Goal: Task Accomplishment & Management: Manage account settings

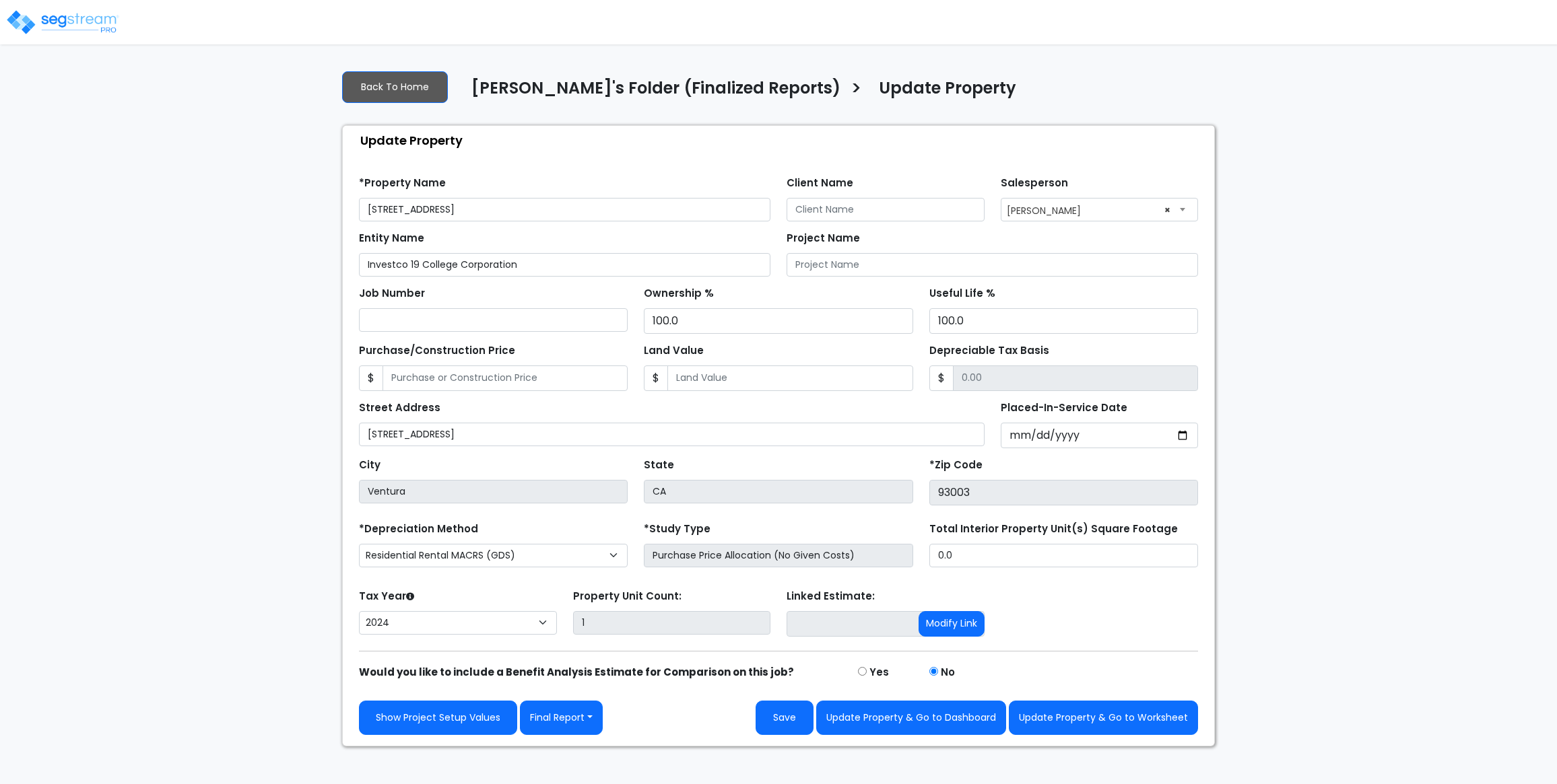
select select "2024"
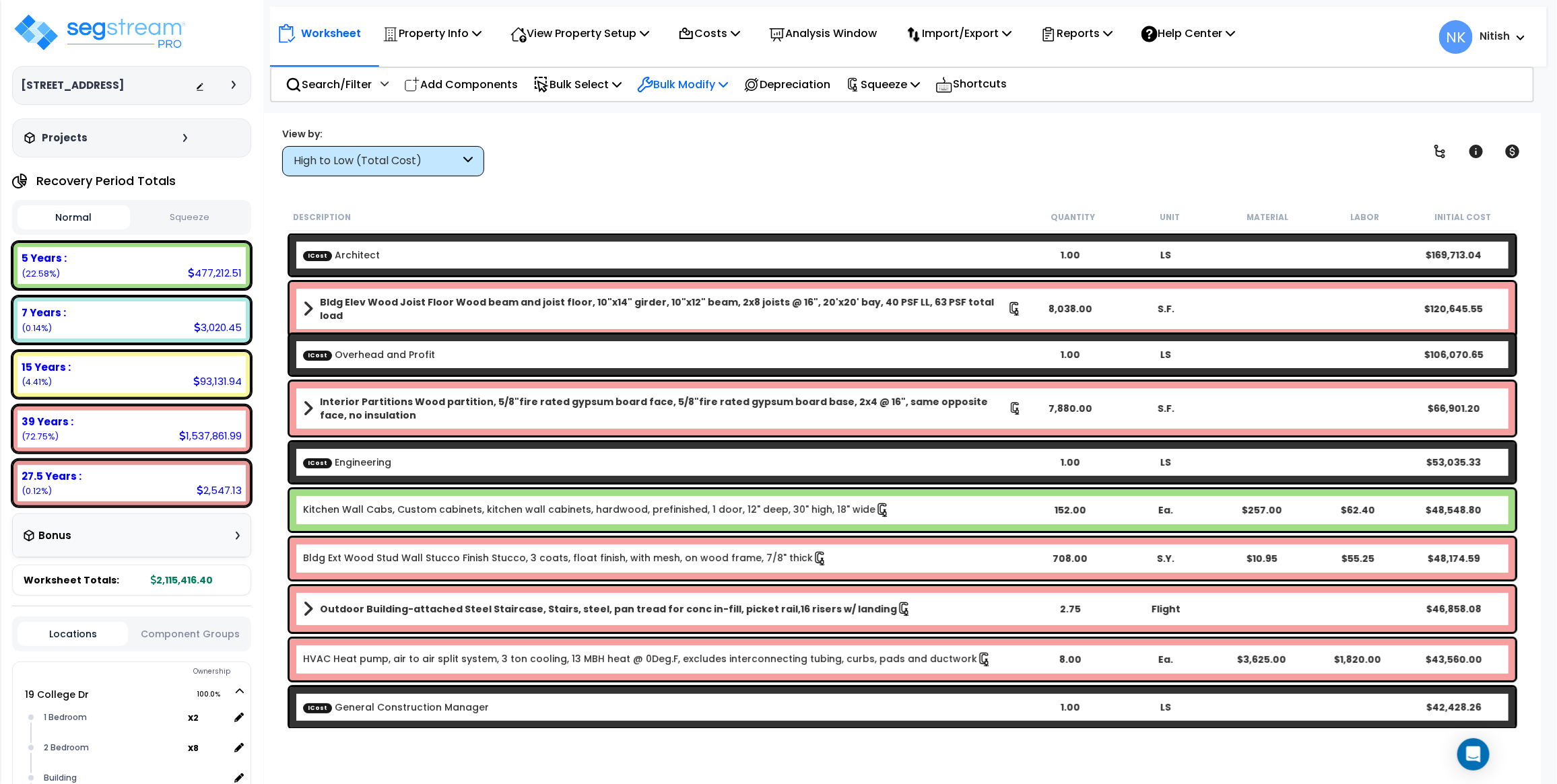
click at [728, 78] on p "Bulk Modify" at bounding box center [682, 84] width 91 height 18
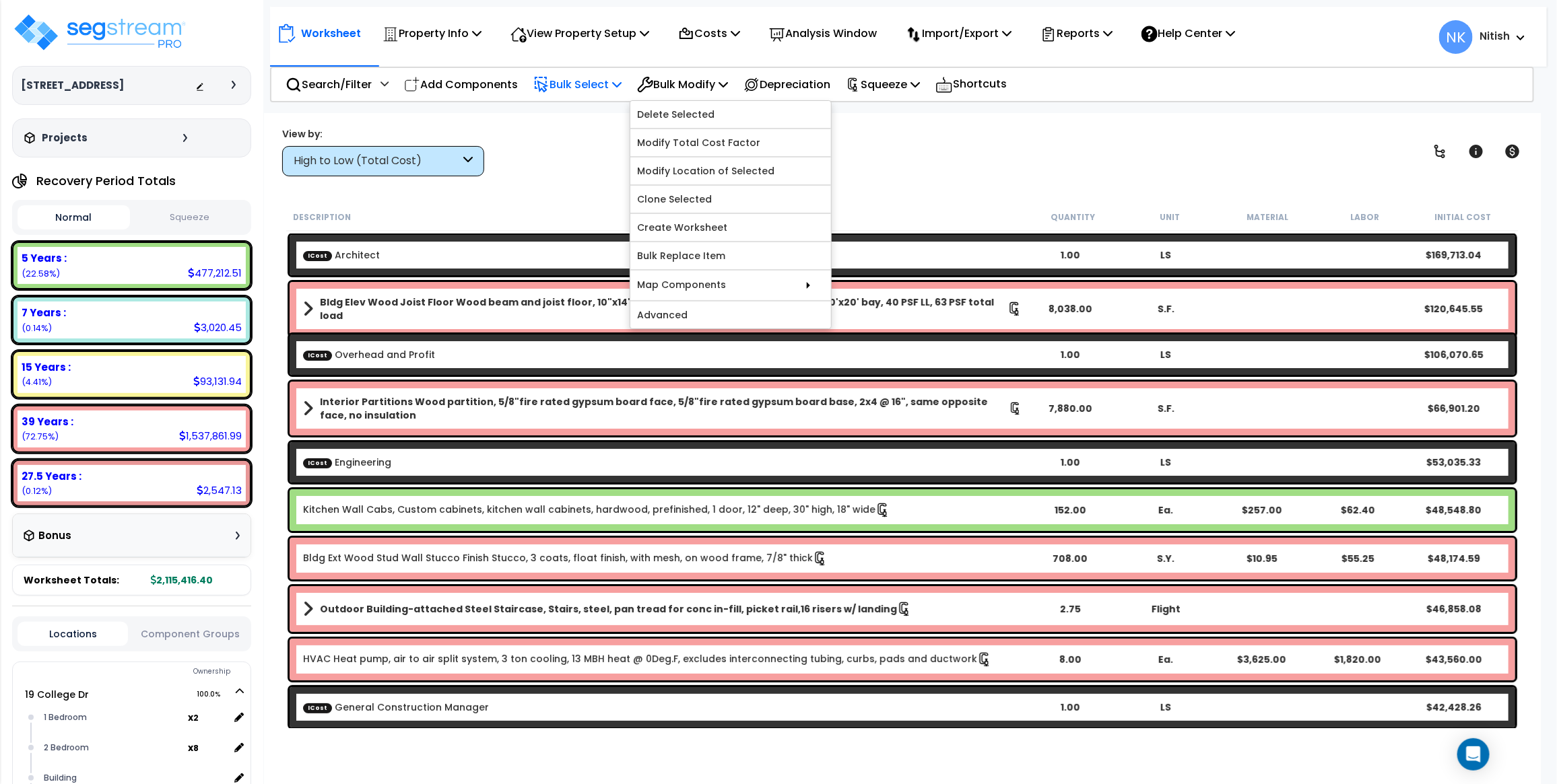
click at [617, 78] on p "Bulk Select" at bounding box center [577, 84] width 88 height 18
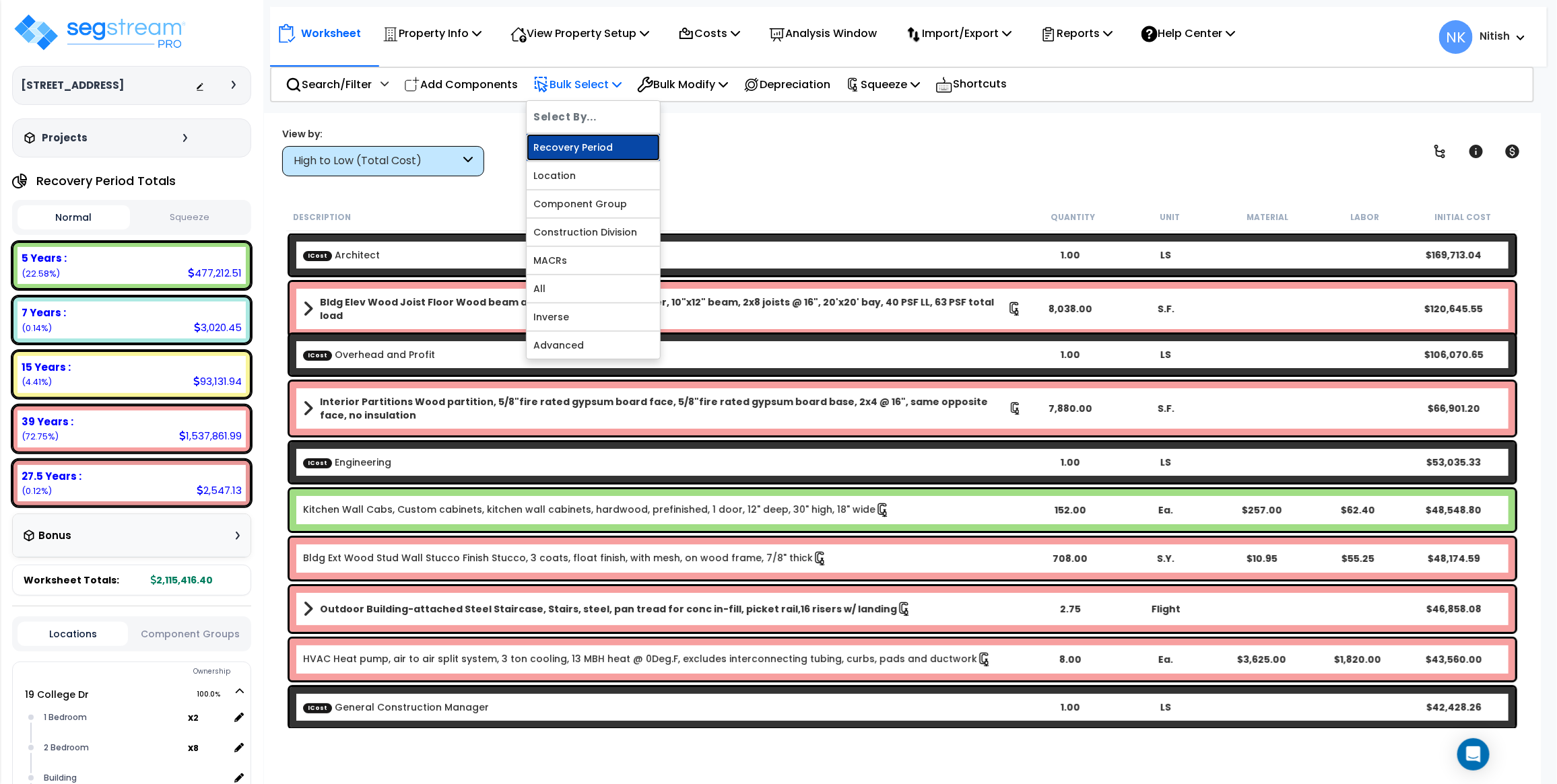
click at [597, 149] on link "Recovery Period" at bounding box center [593, 148] width 134 height 27
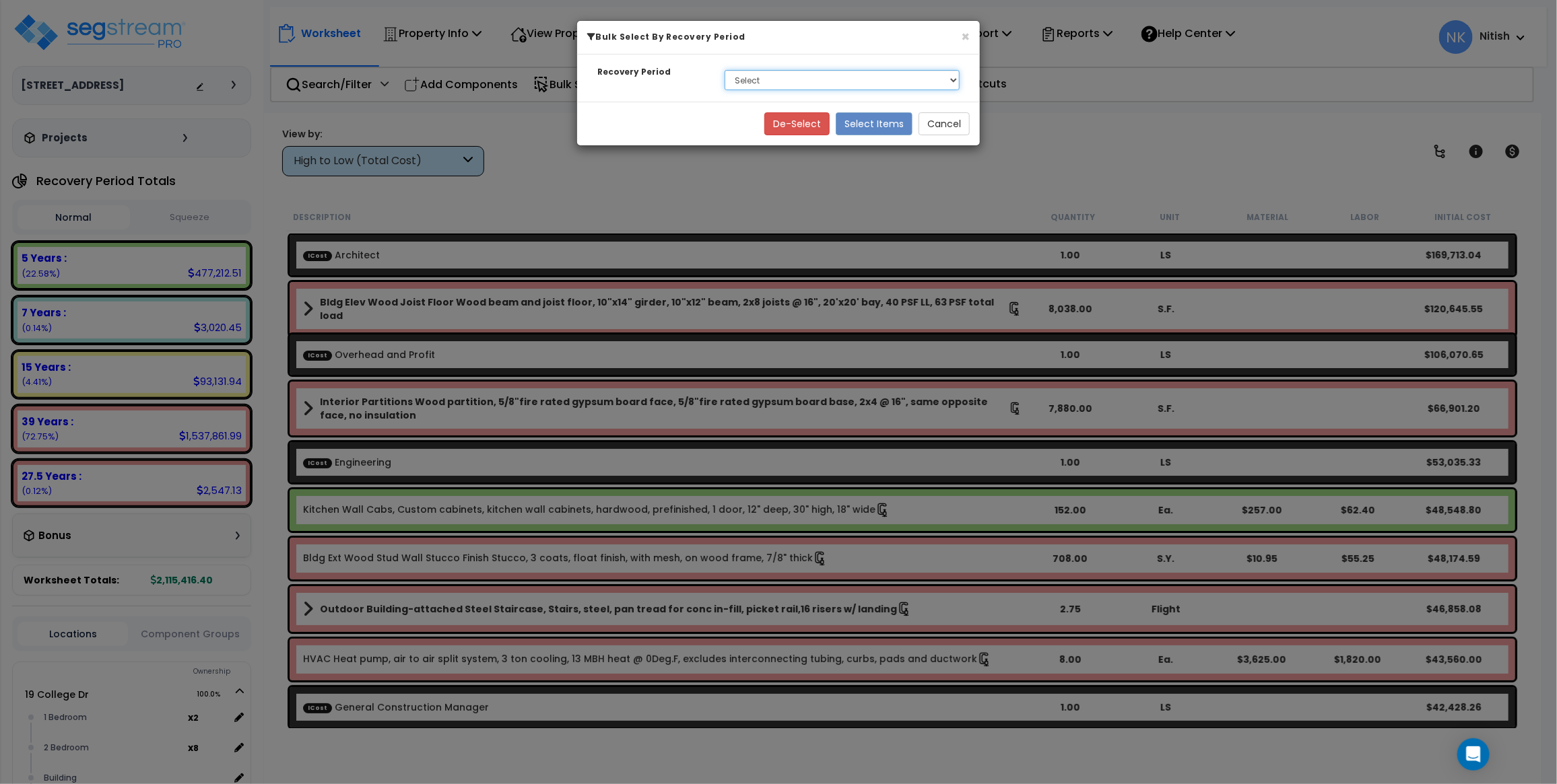
select select "39Y"
click at [724, 70] on select "Select 5 Years 7 Years 15 Years 27.5 Years 39 Years Soft Cost" at bounding box center [842, 80] width 235 height 20
click at [859, 126] on button "Select Items" at bounding box center [874, 123] width 77 height 23
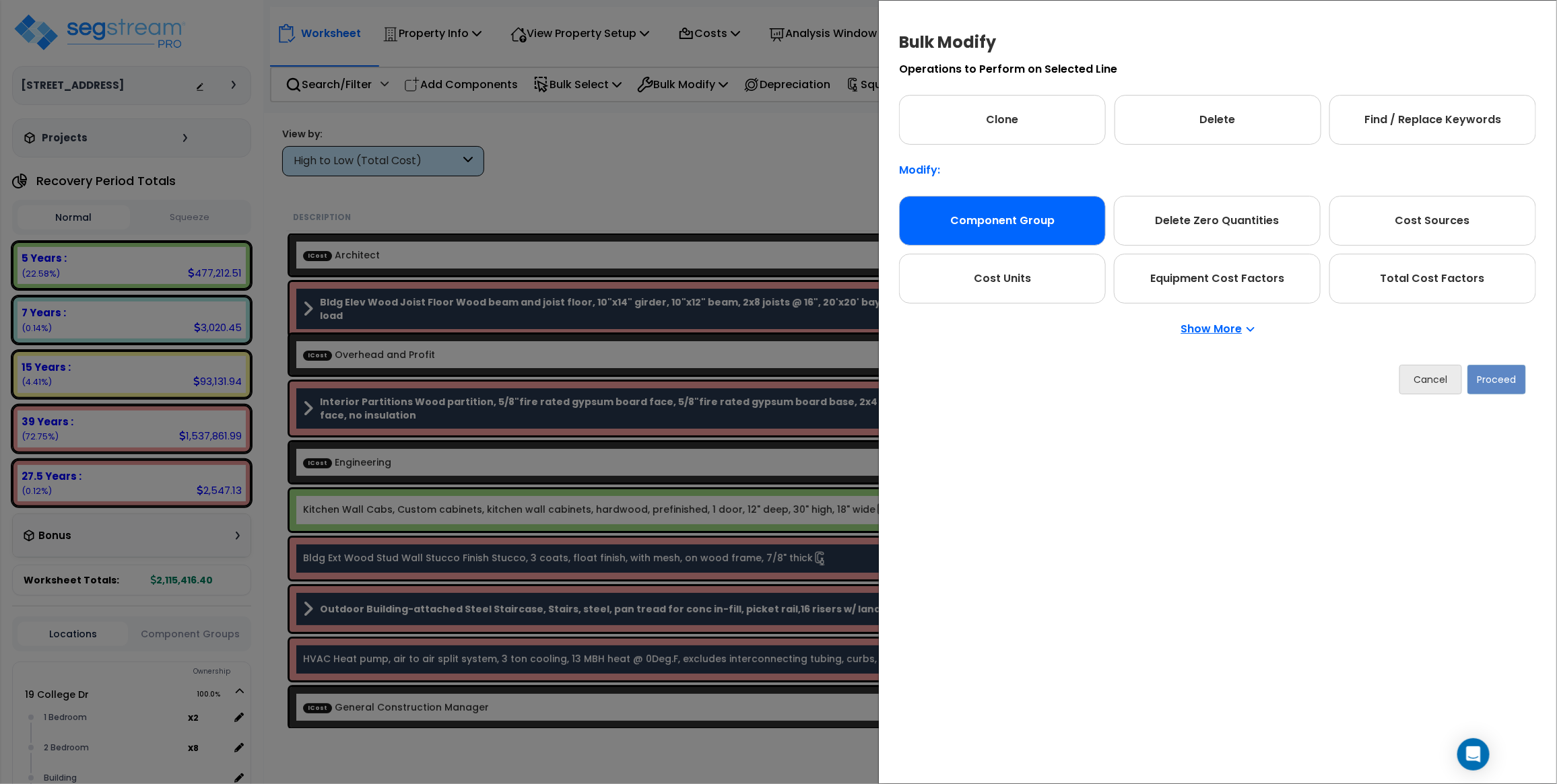
click at [1031, 211] on div "Component Group" at bounding box center [1002, 221] width 207 height 50
click at [1512, 372] on button "Proceed" at bounding box center [1496, 379] width 58 height 30
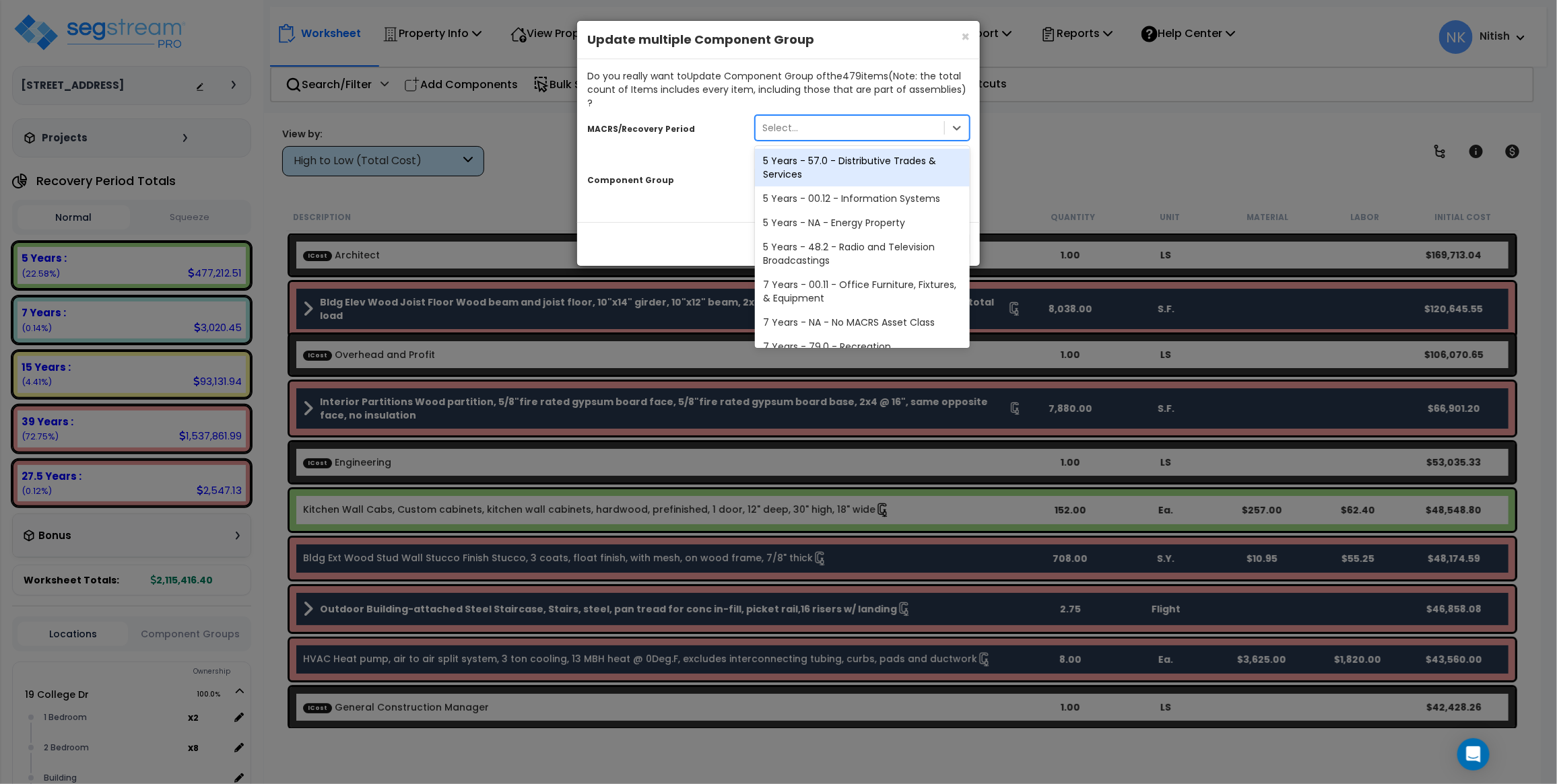
click at [869, 117] on div "Select..." at bounding box center [849, 128] width 189 height 22
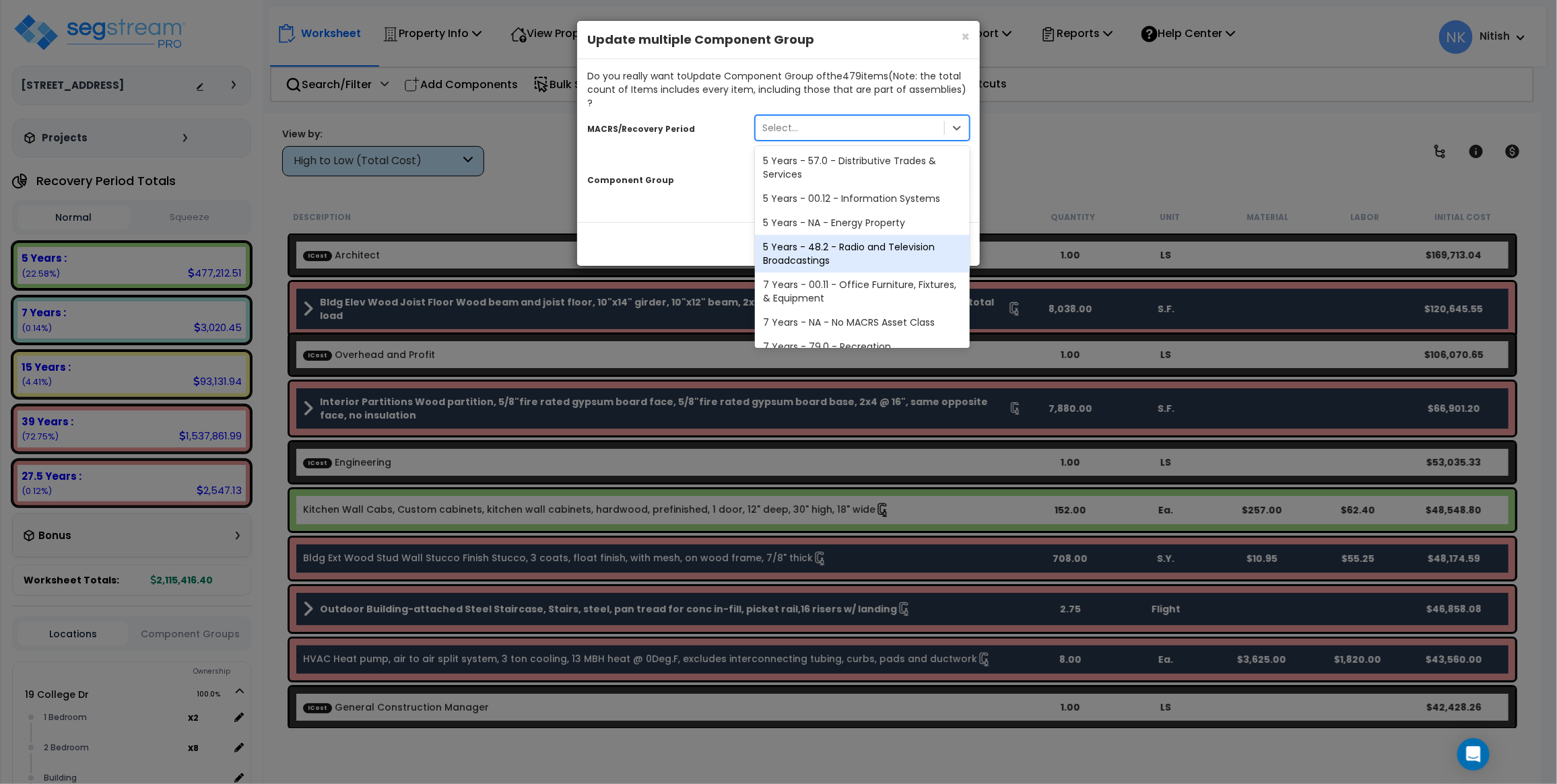
scroll to position [249, 0]
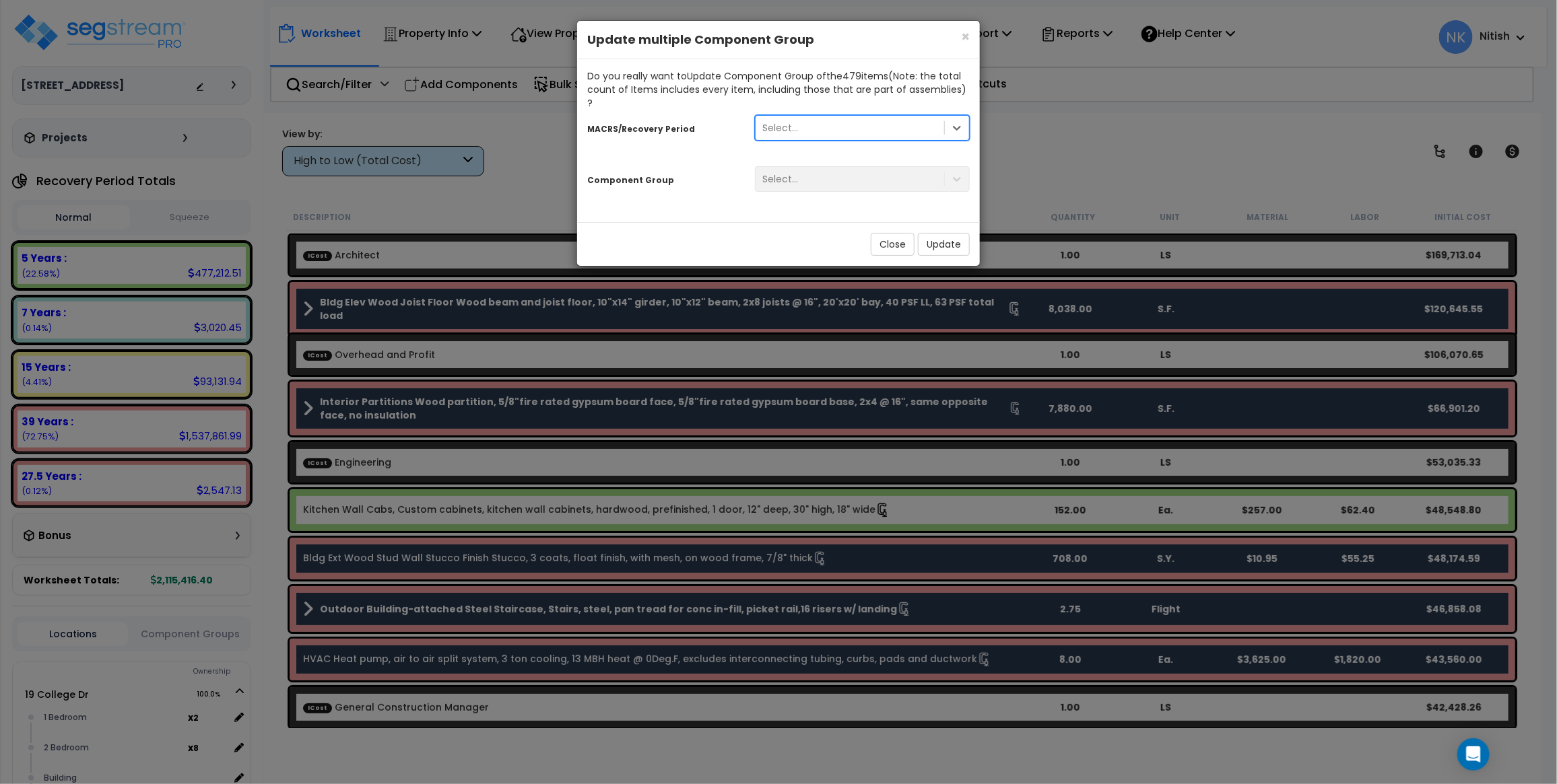
click at [884, 249] on div "Close Update" at bounding box center [778, 244] width 403 height 43
click at [888, 243] on button "Close" at bounding box center [892, 244] width 43 height 23
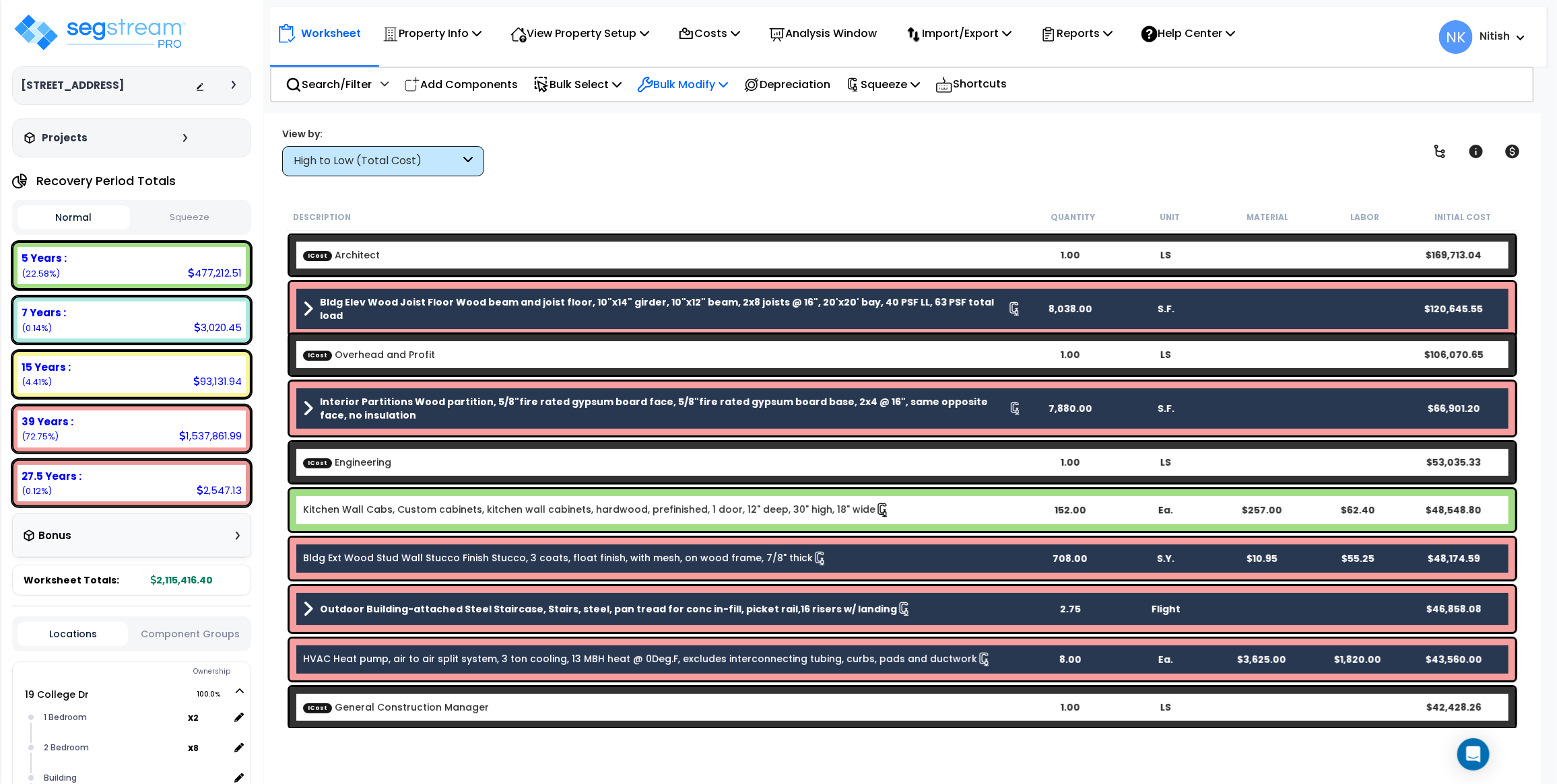
click at [718, 82] on p "Bulk Modify" at bounding box center [682, 84] width 91 height 18
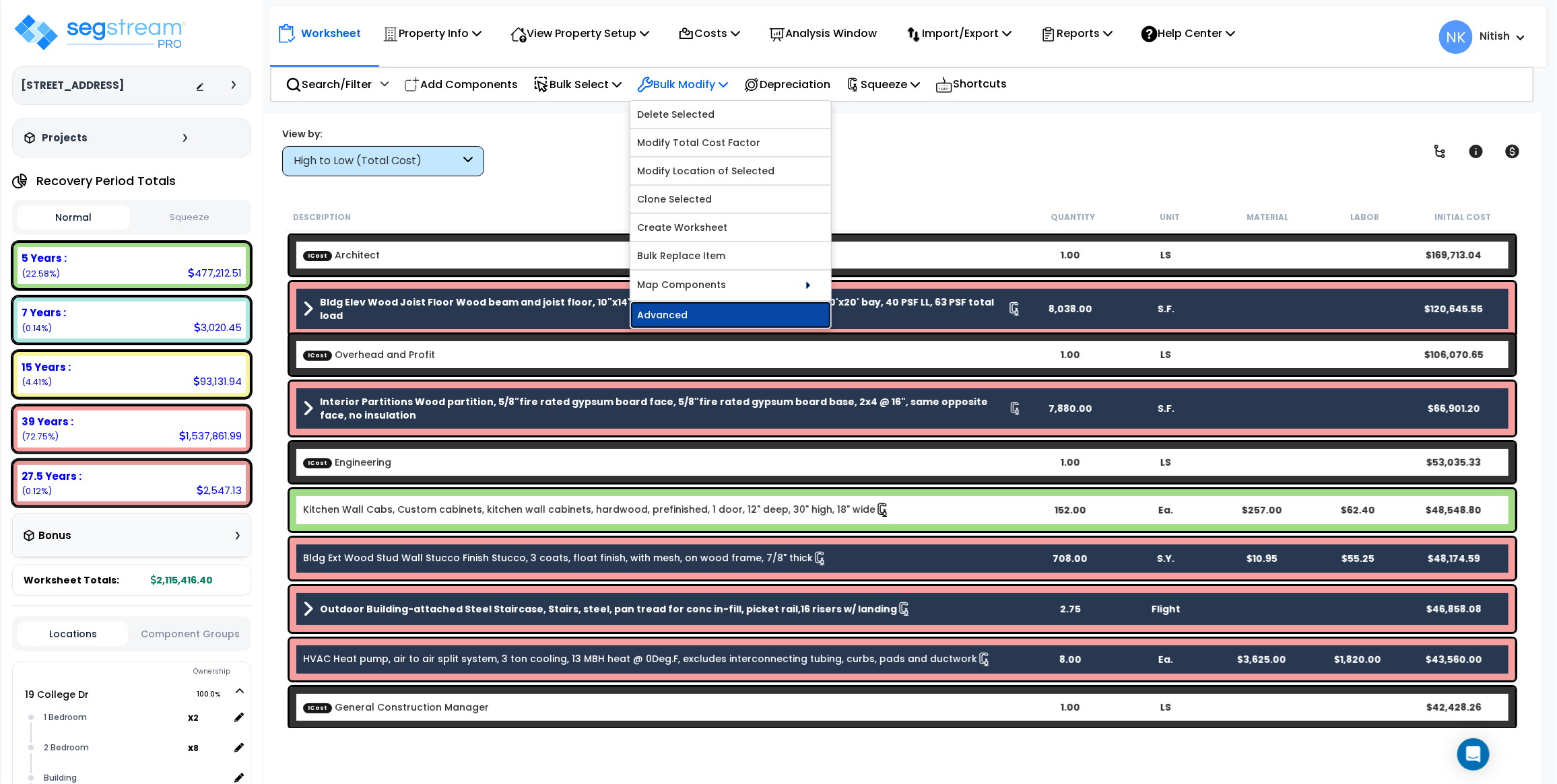
click at [696, 309] on link "Advanced" at bounding box center [730, 315] width 200 height 27
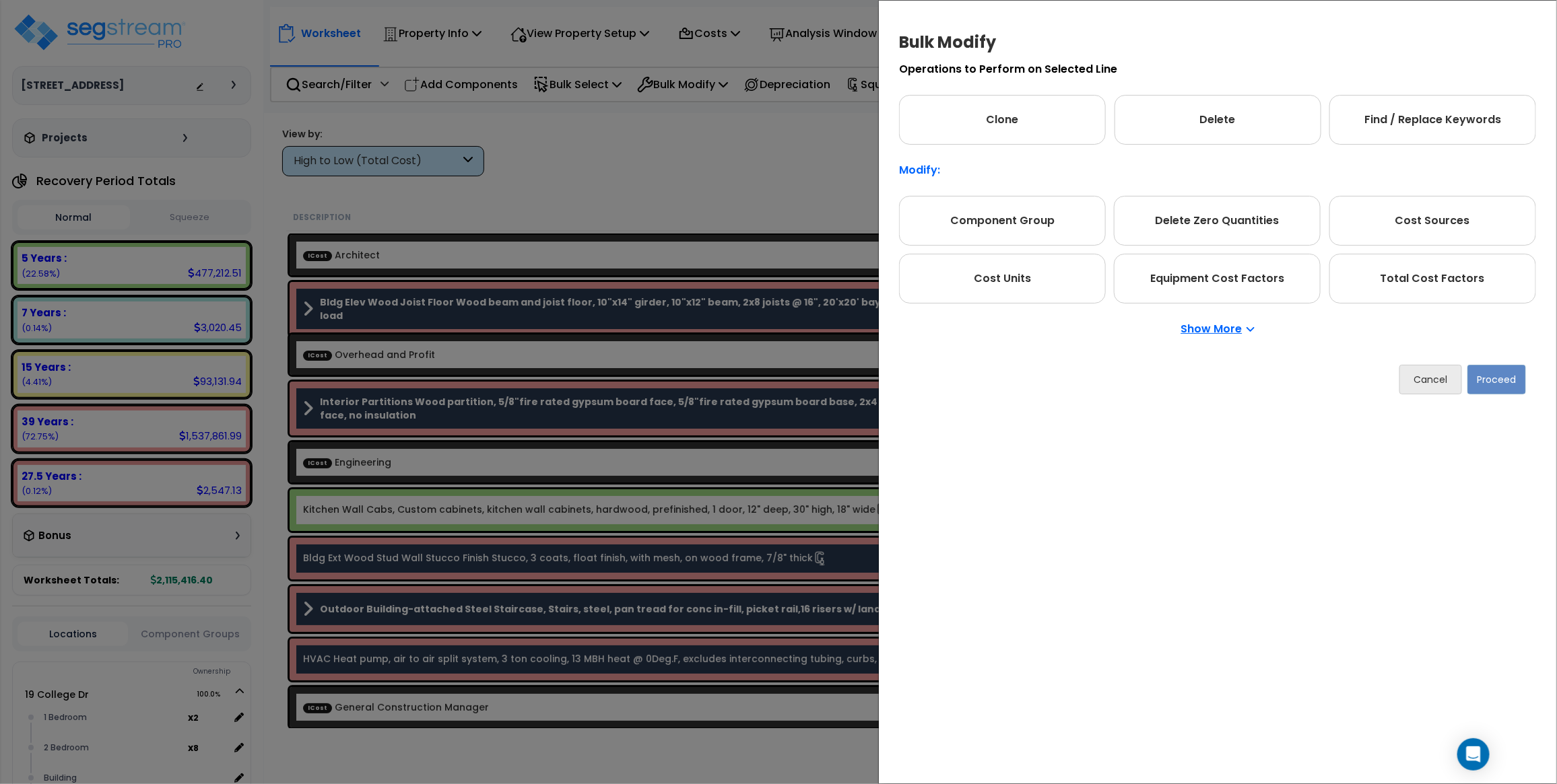
click at [1201, 334] on p "Show More" at bounding box center [1217, 329] width 73 height 11
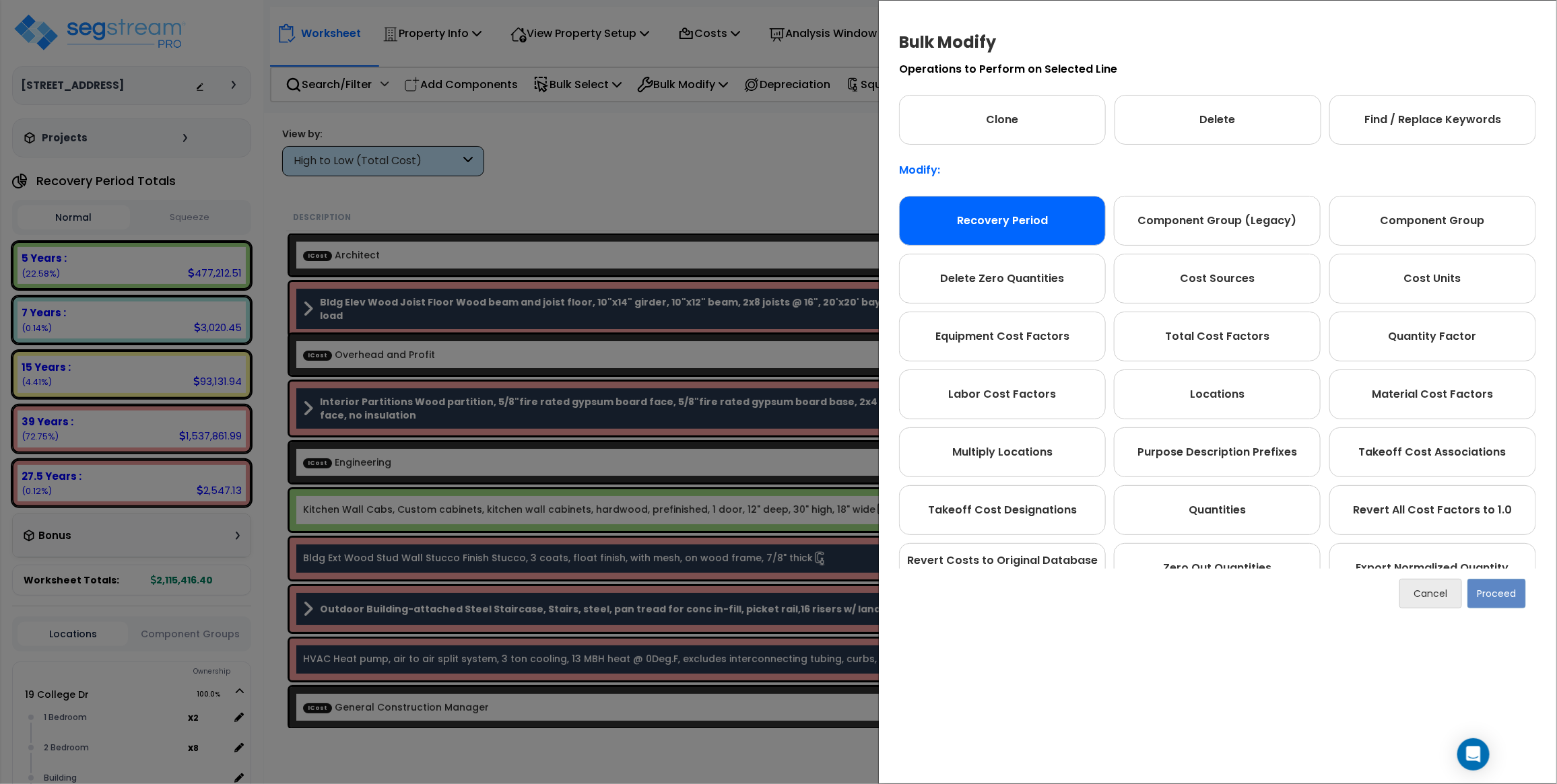
click at [970, 217] on div "Recovery Period" at bounding box center [1002, 221] width 207 height 50
click at [1507, 602] on button "Proceed" at bounding box center [1496, 594] width 58 height 30
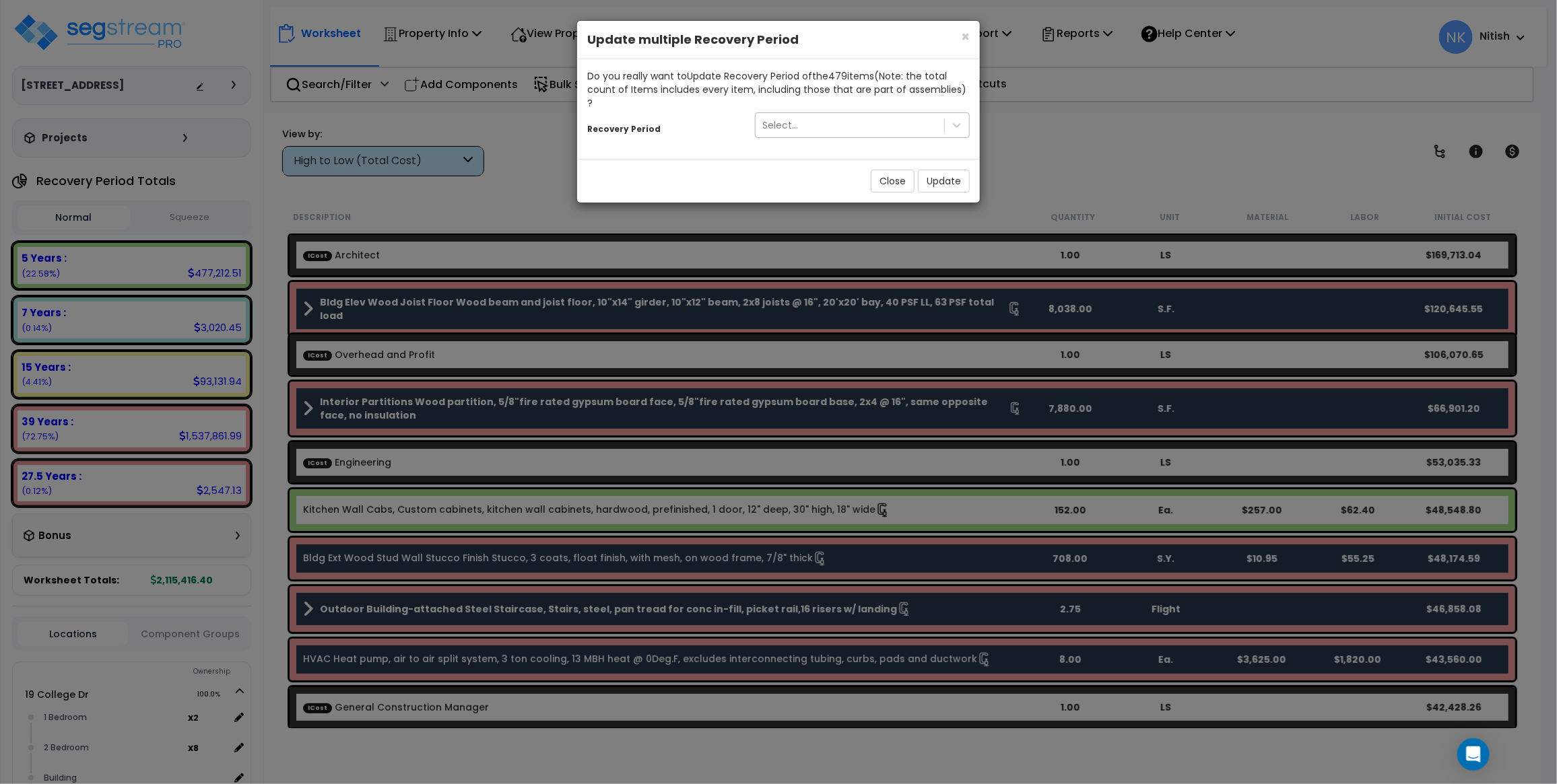
click at [811, 116] on div "Select..." at bounding box center [849, 125] width 189 height 22
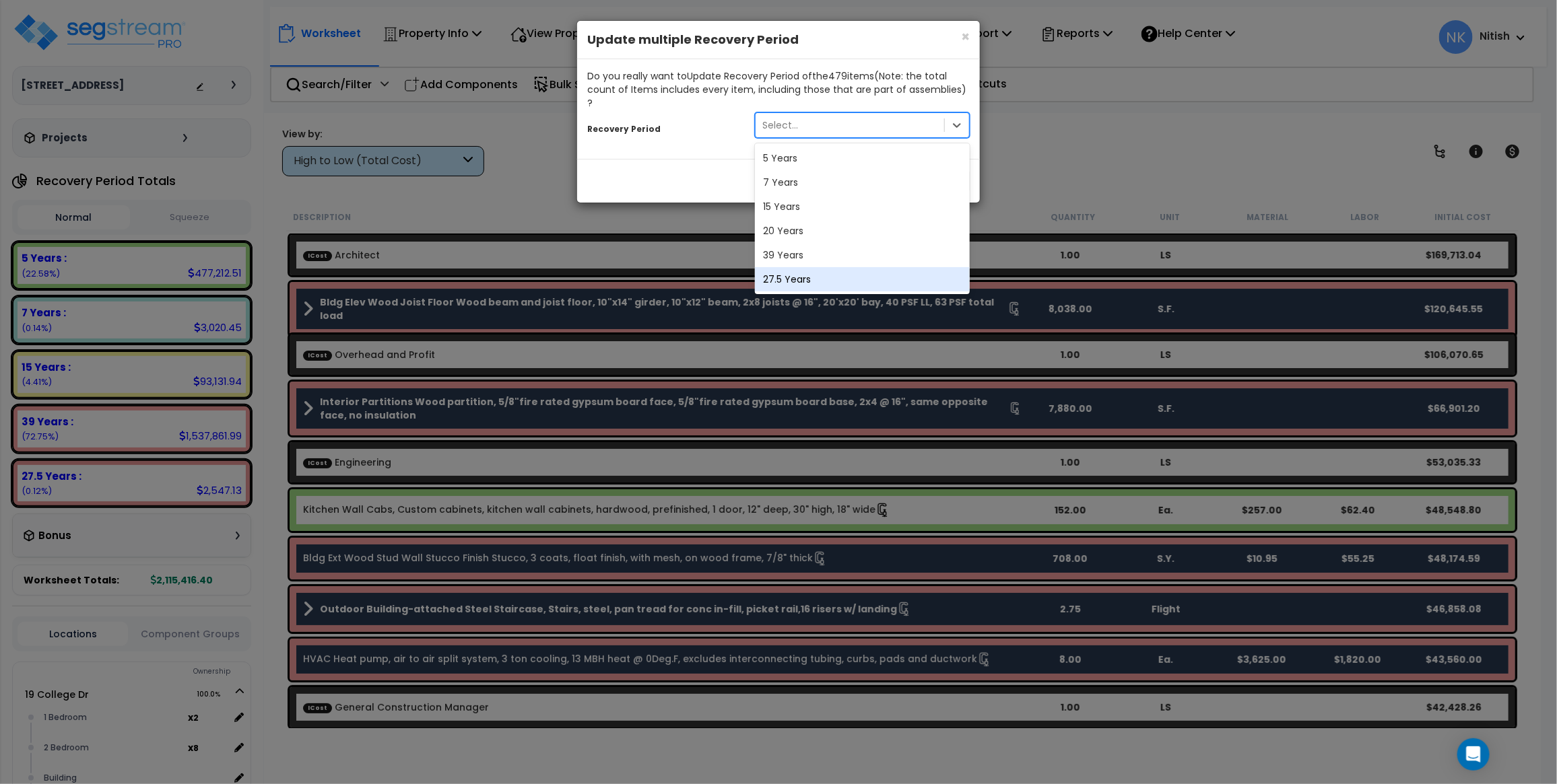
click at [799, 267] on div "27.5 Years" at bounding box center [862, 279] width 214 height 24
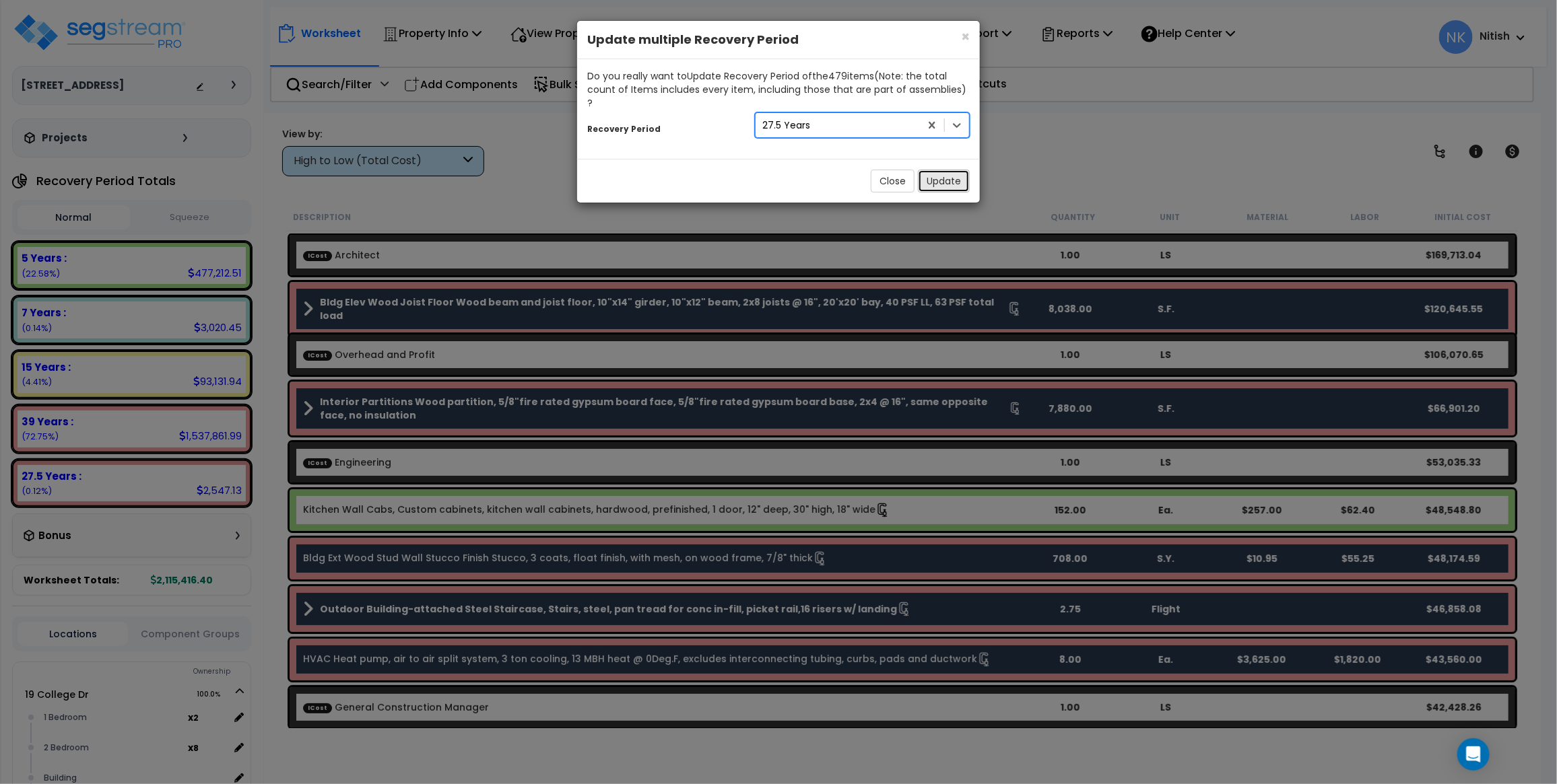
click at [950, 169] on button "Update" at bounding box center [944, 180] width 52 height 23
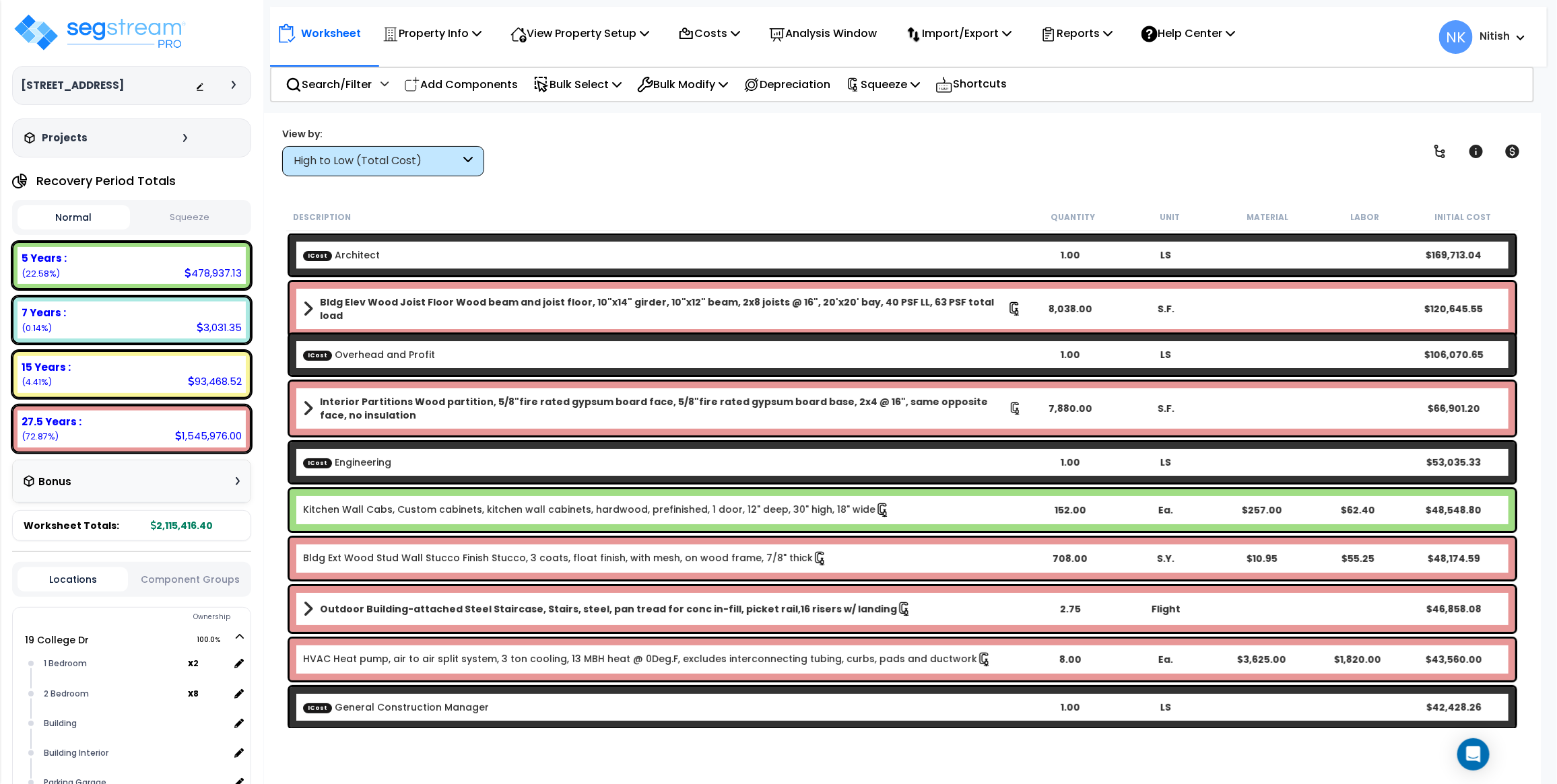
click at [235, 85] on div at bounding box center [237, 85] width 11 height 8
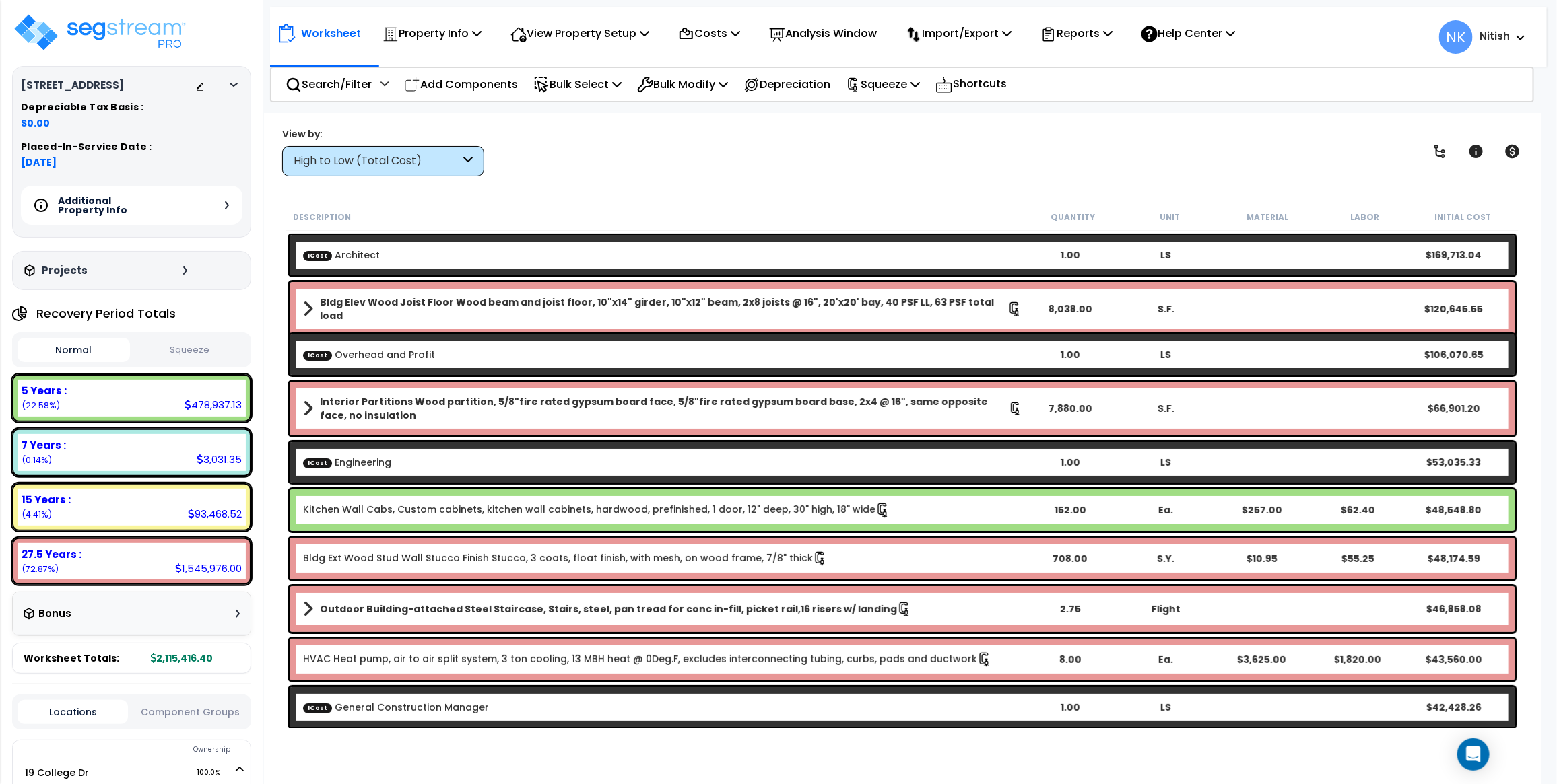
click at [229, 200] on div "Additional Property Info" at bounding box center [131, 205] width 221 height 39
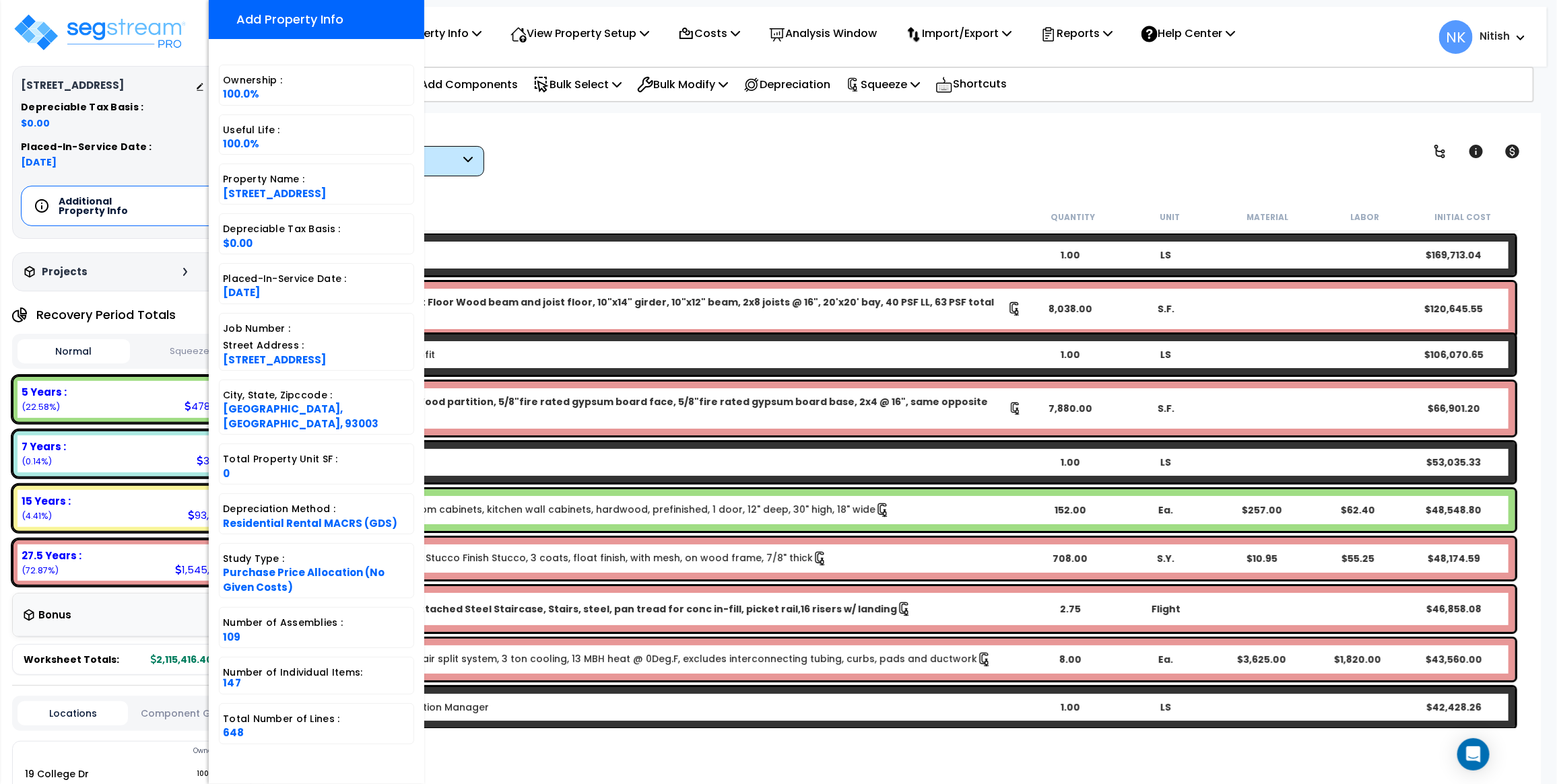
click at [522, 179] on div "Worksheet Property Info Property Setup Add Property Unit Template property Clon…" at bounding box center [902, 505] width 1277 height 784
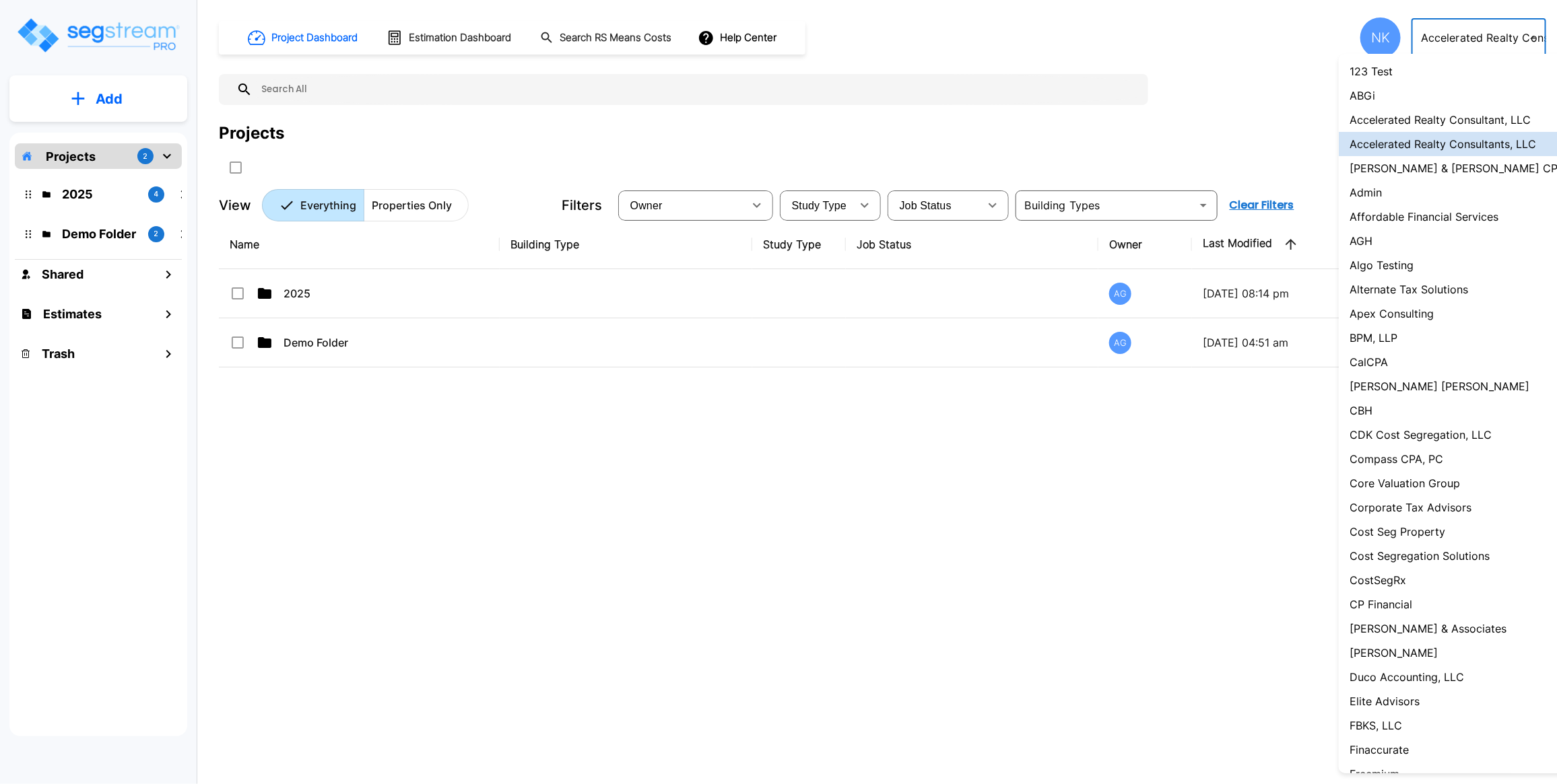
click at [1510, 44] on body "× Your report is being generated. Be patient! × We're working on your Modificat…" at bounding box center [778, 392] width 1557 height 784
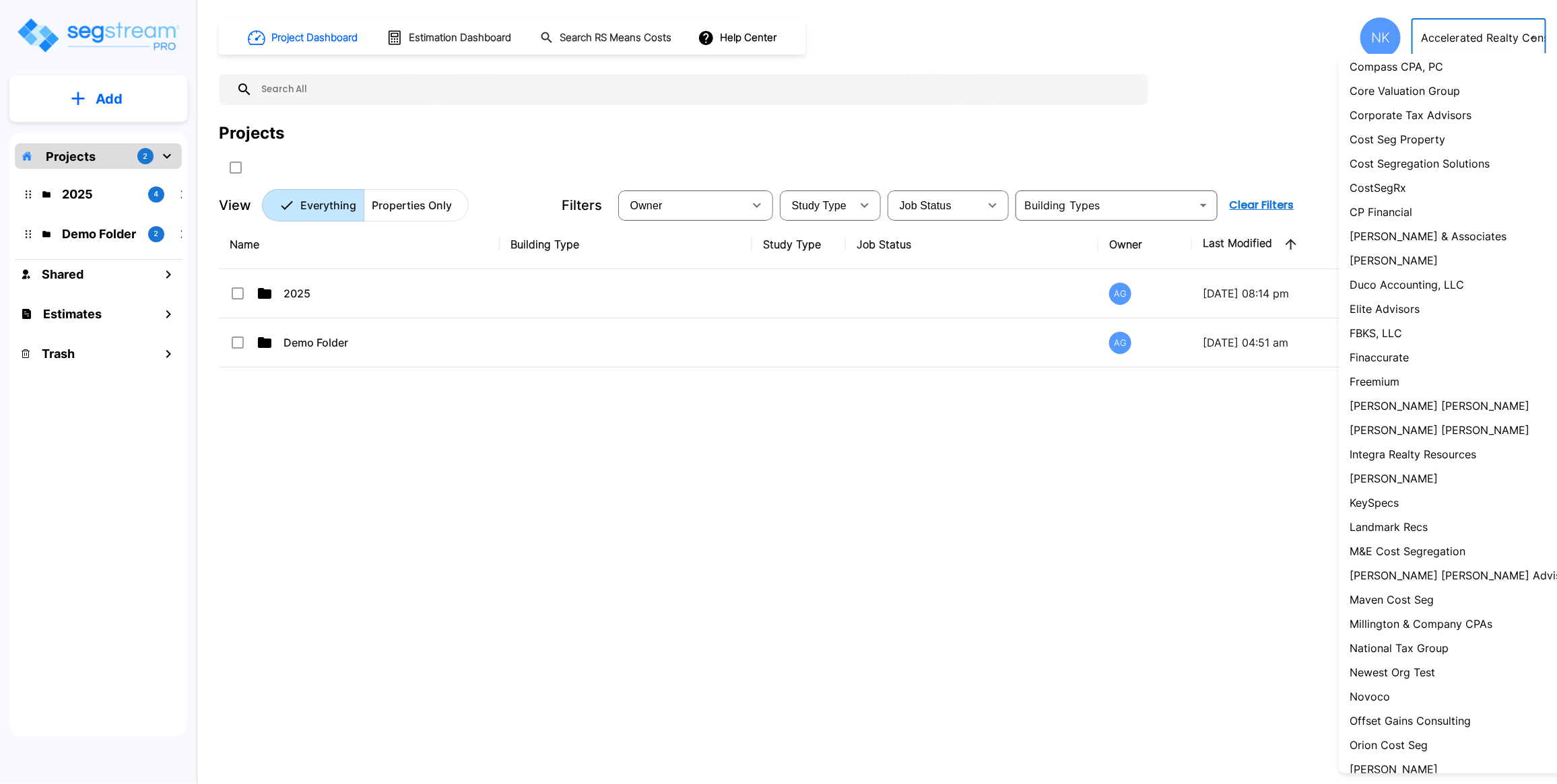
scroll to position [395, 0]
click at [1393, 556] on p "M&E Cost Segregation" at bounding box center [1407, 548] width 116 height 16
type input "131"
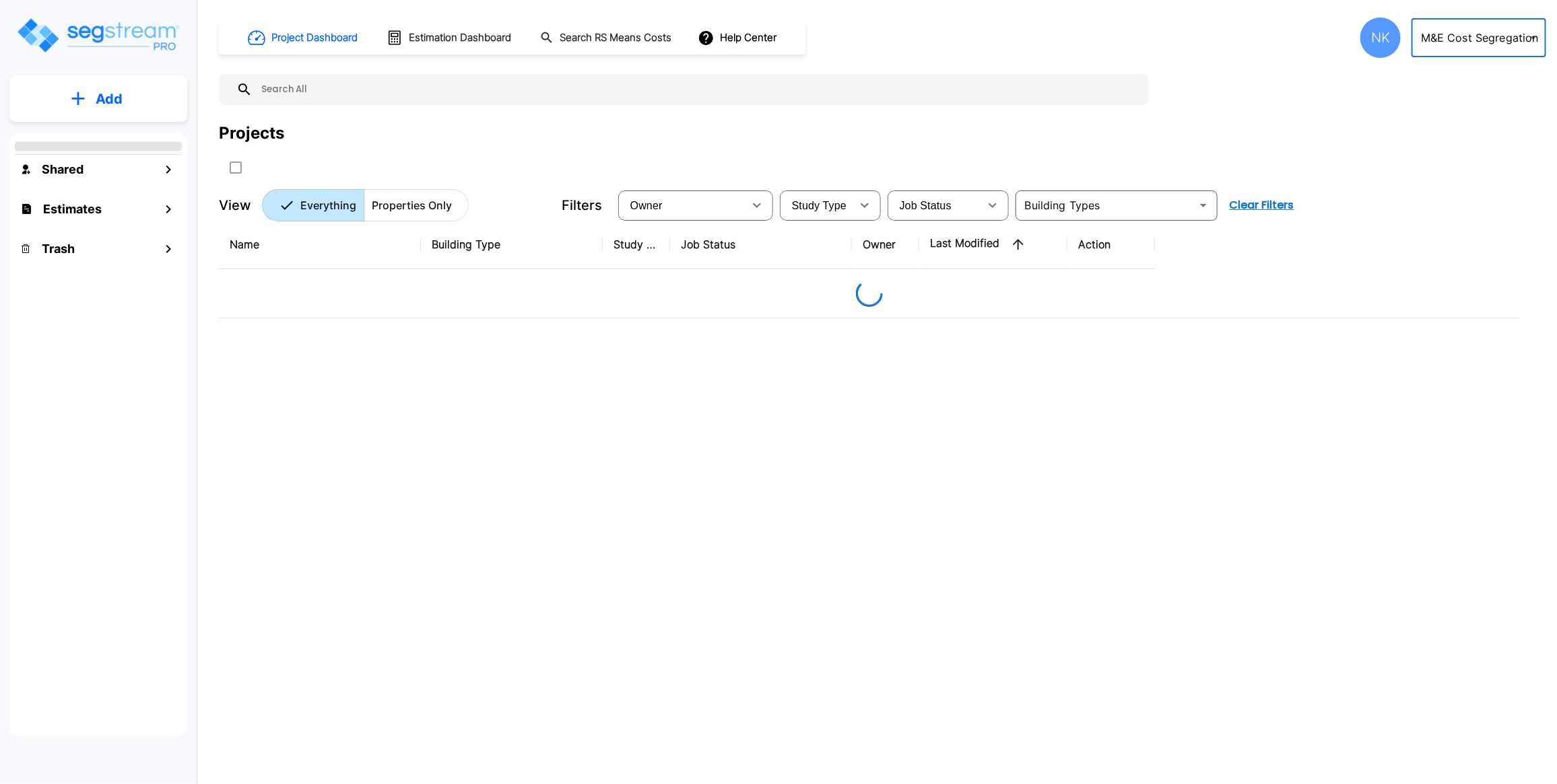
click at [1376, 37] on div "NK" at bounding box center [1380, 38] width 40 height 40
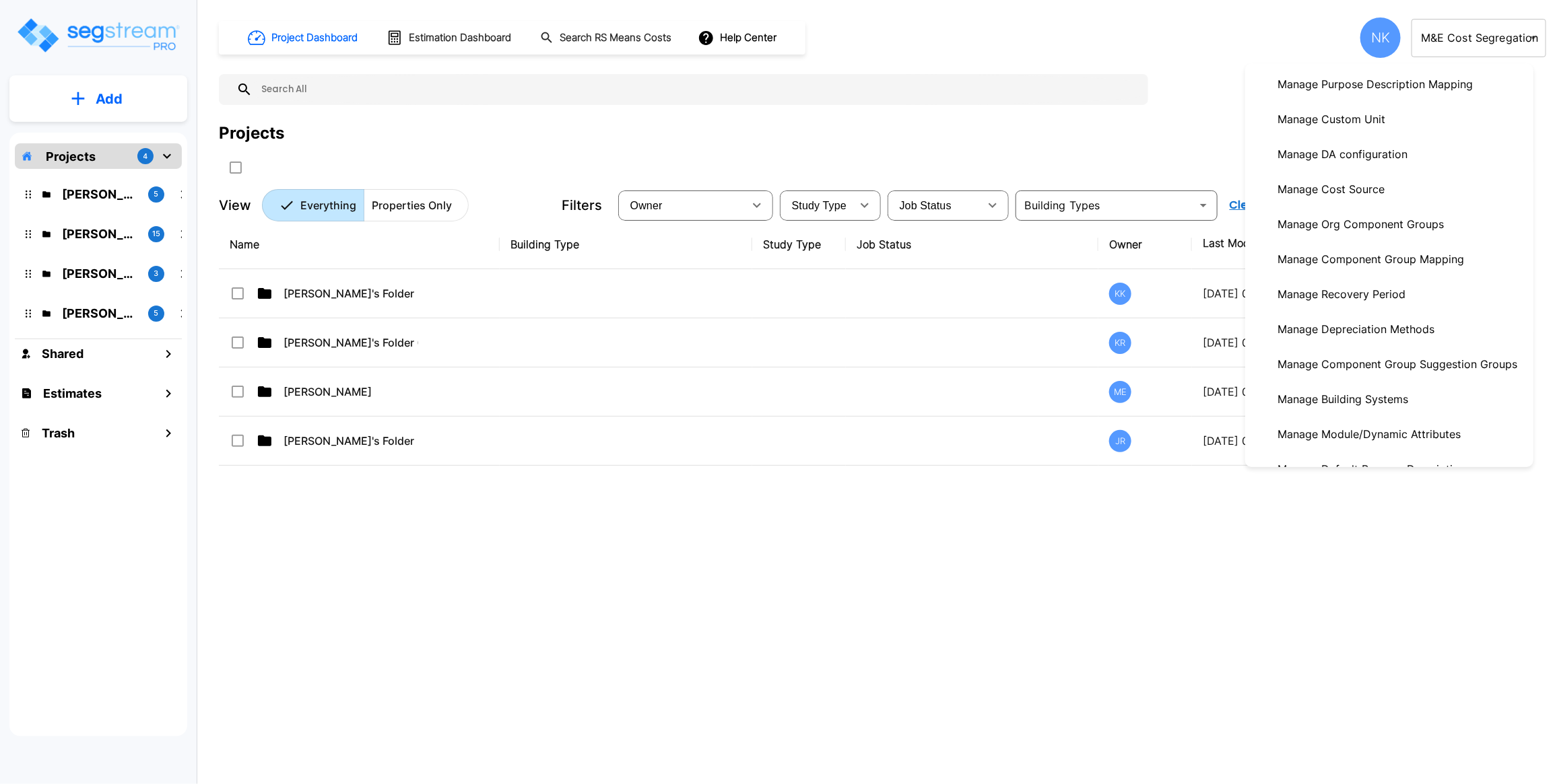
scroll to position [219, 0]
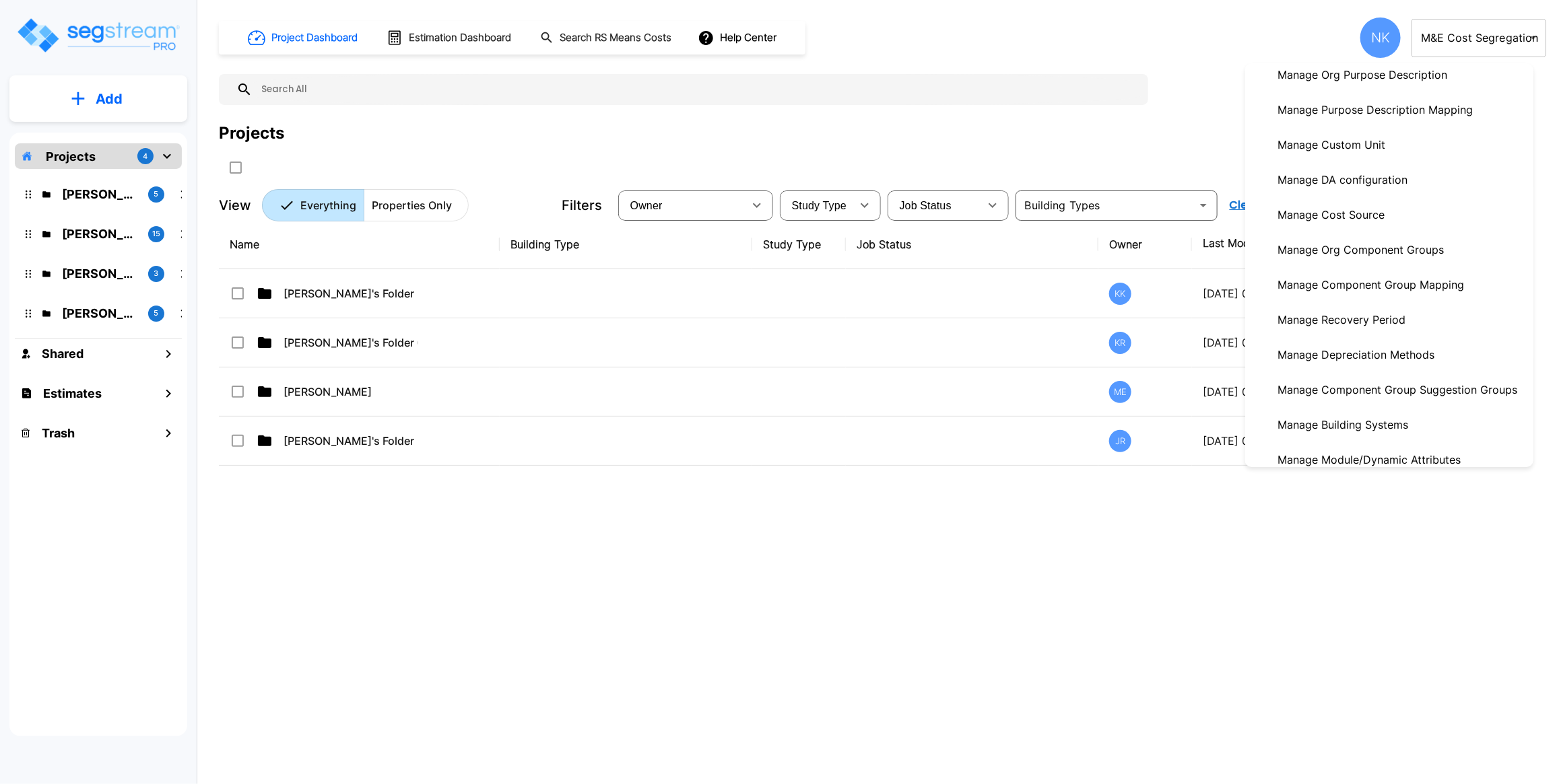
click at [1358, 368] on p "Manage Depreciation Methods" at bounding box center [1355, 354] width 168 height 27
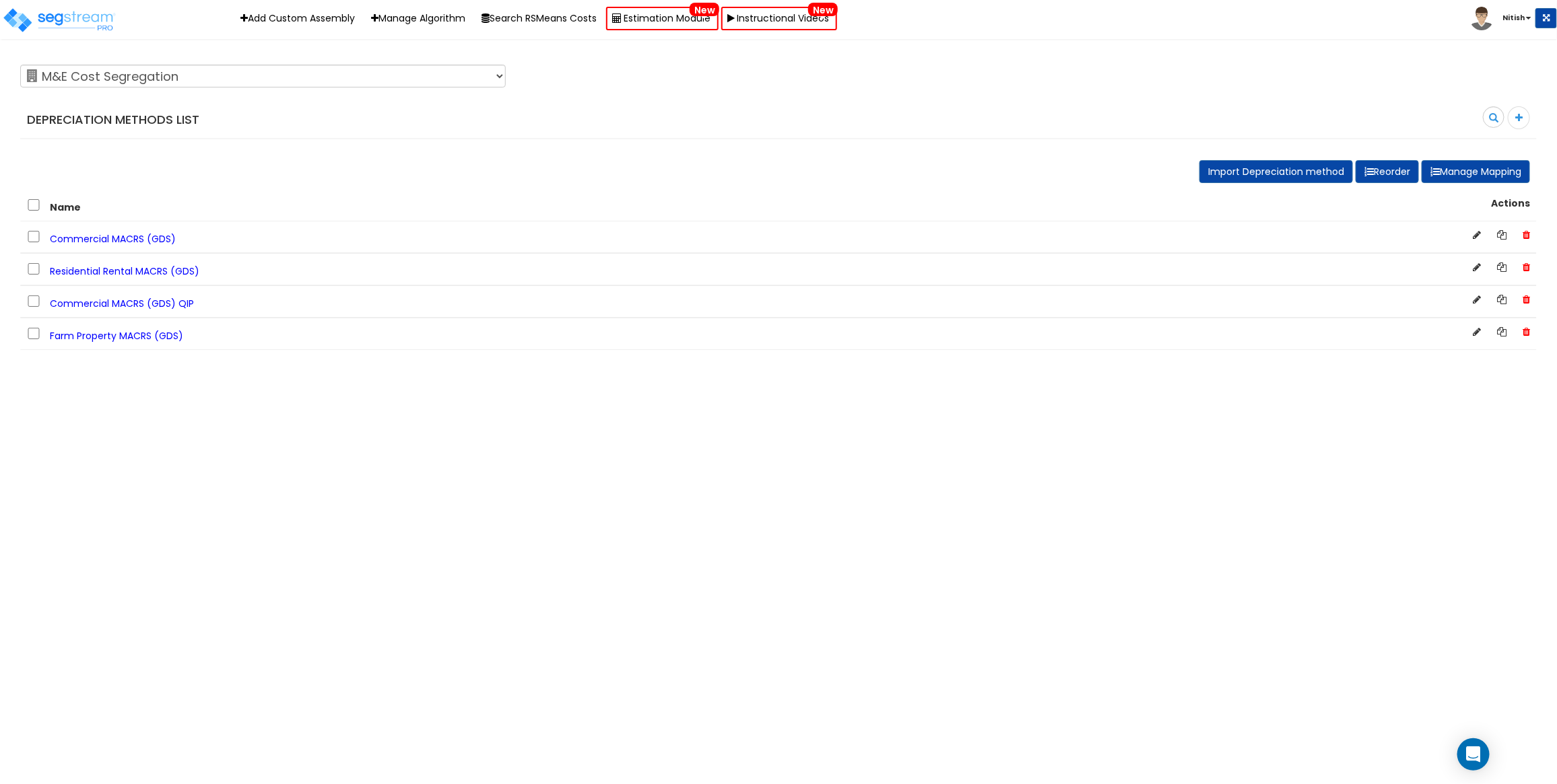
click at [136, 271] on span "Residential Rental MACRS (GDS)" at bounding box center [124, 271] width 149 height 13
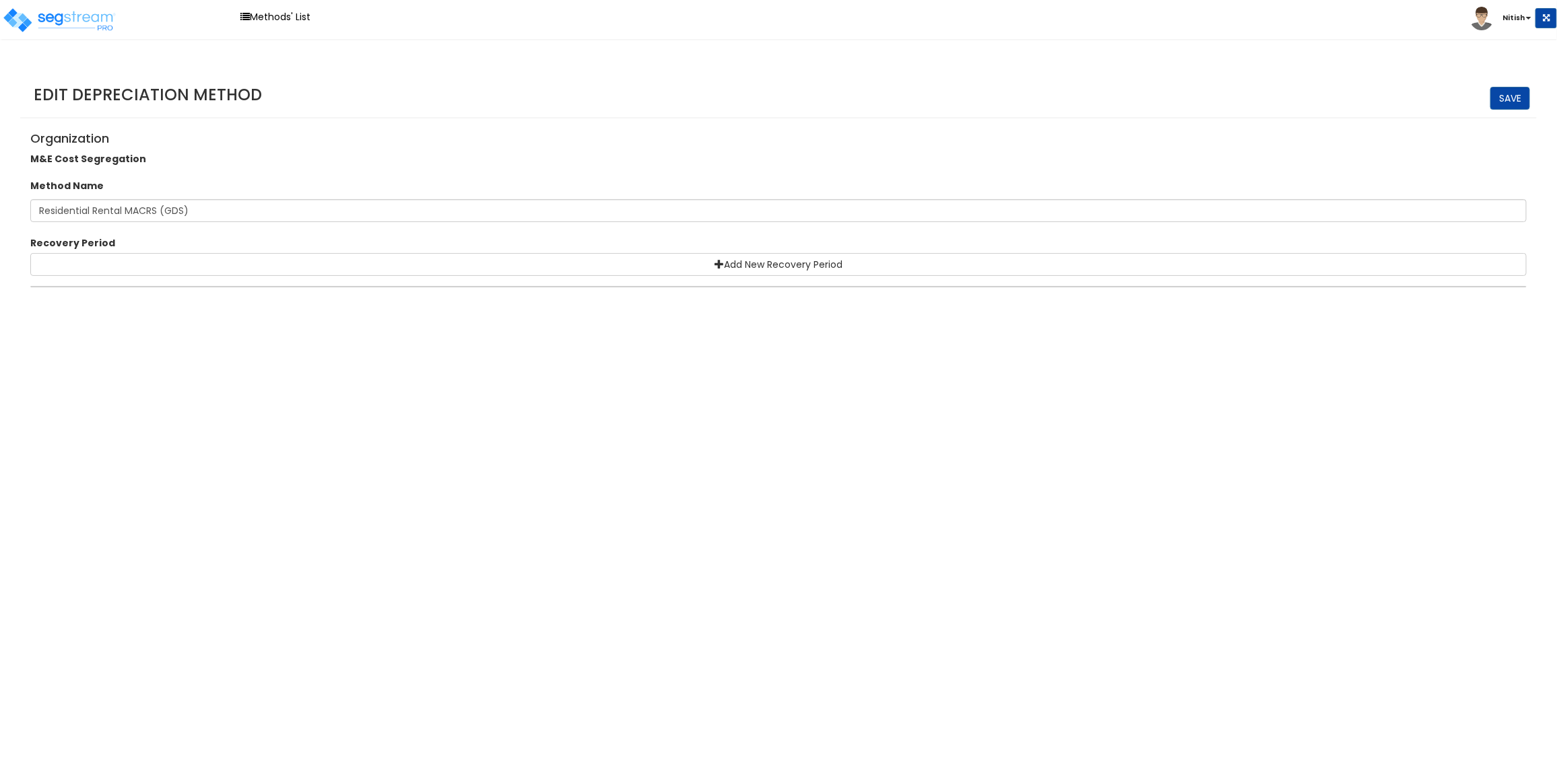
select select "5Y"
select select "10182"
select select "7Y"
select select "48830"
select select "58737"
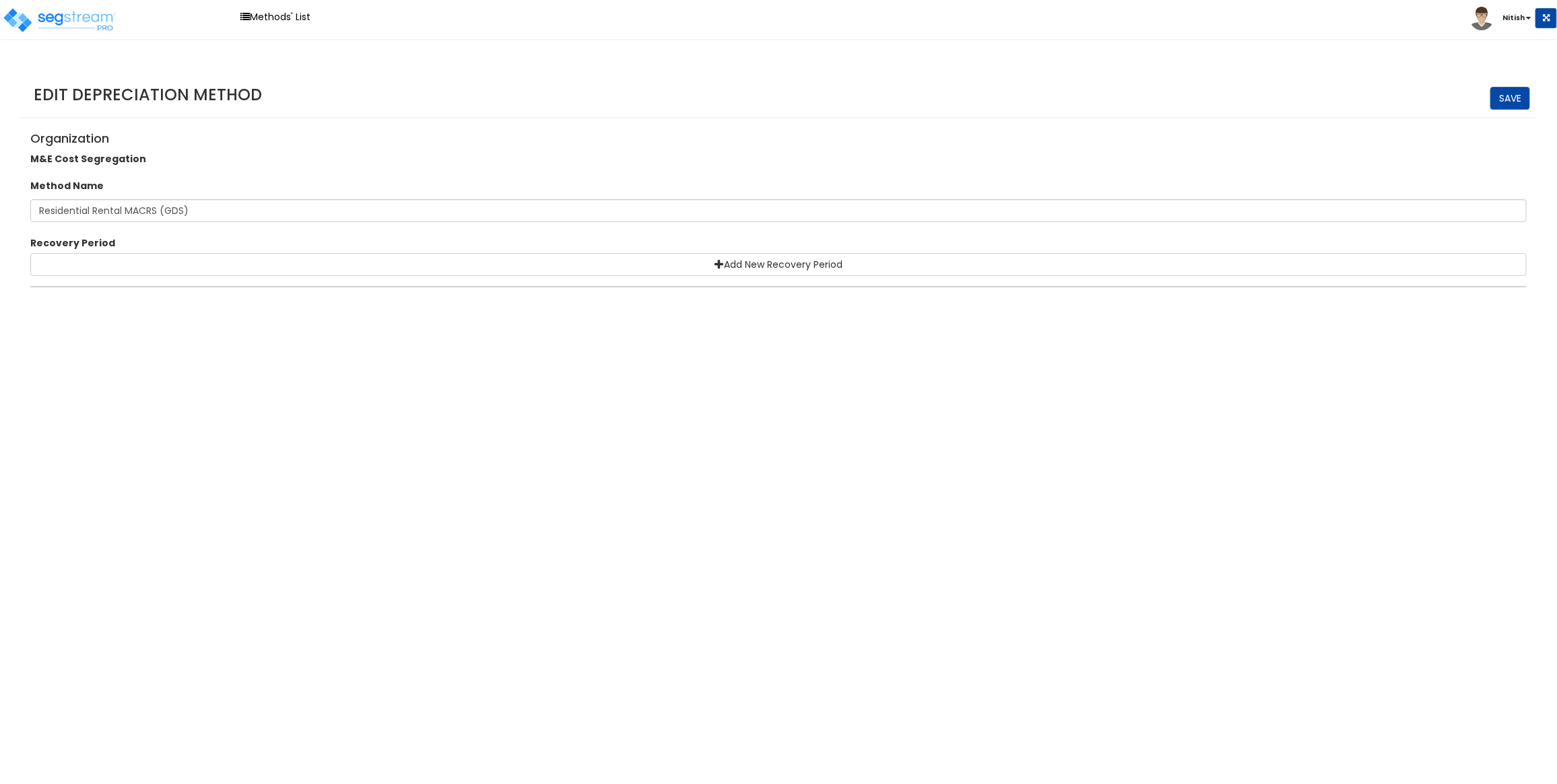
select select "15Y"
select select "3666"
select select "31875"
select select "20Y"
select select "55106"
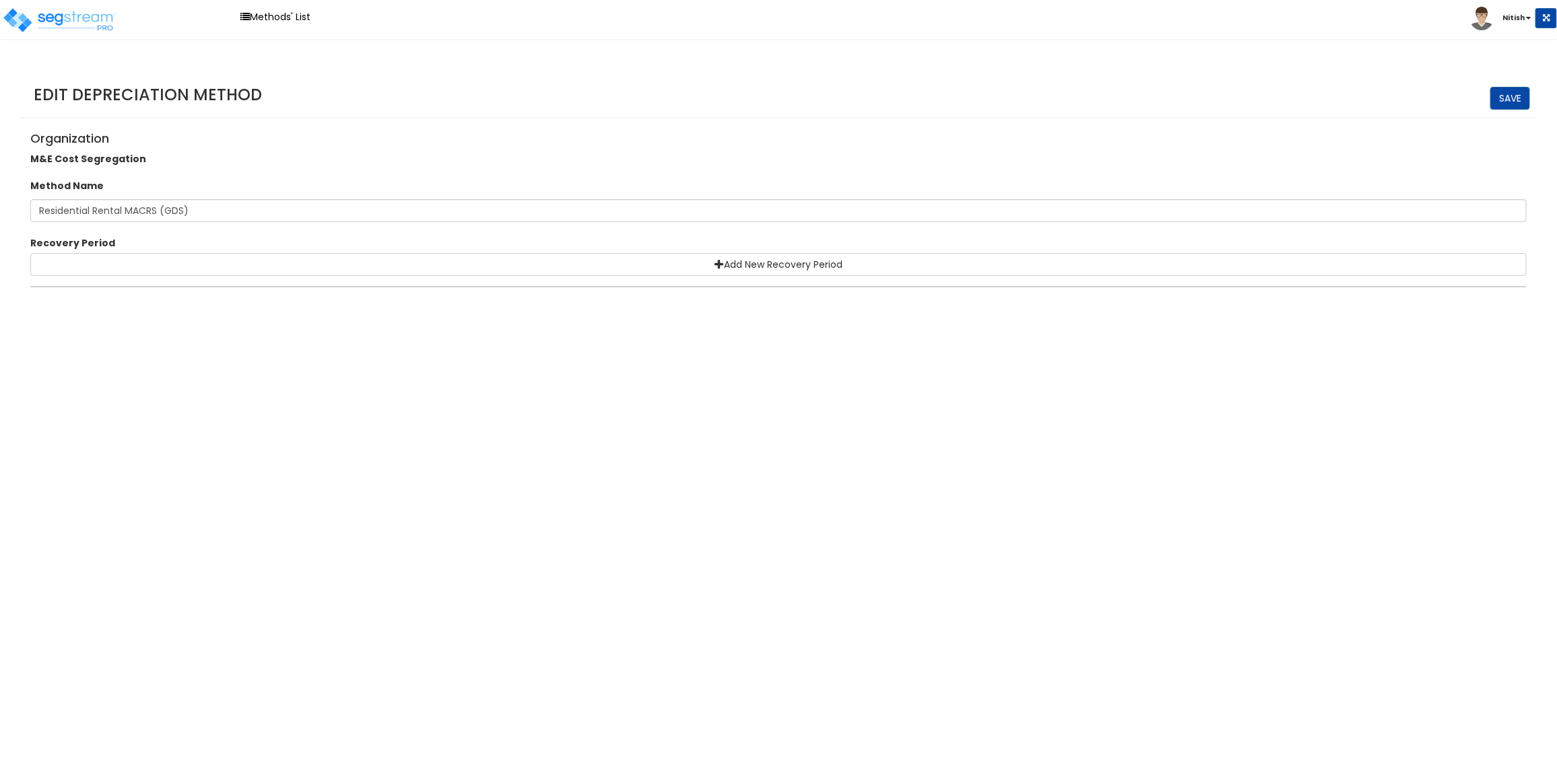
select select "61837"
select select "275Y_1"
select select "31302"
select select "39Y"
select select
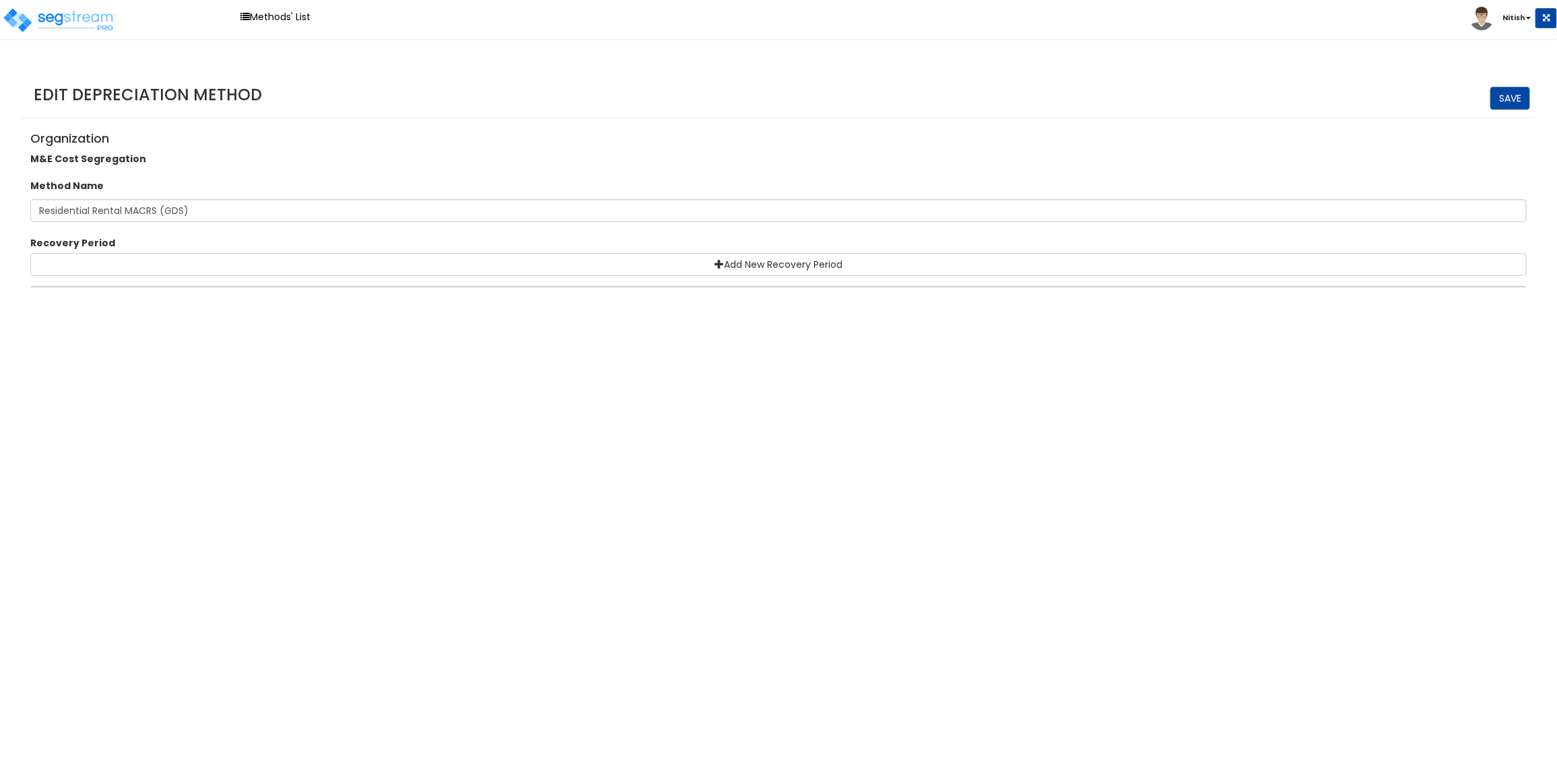
select select
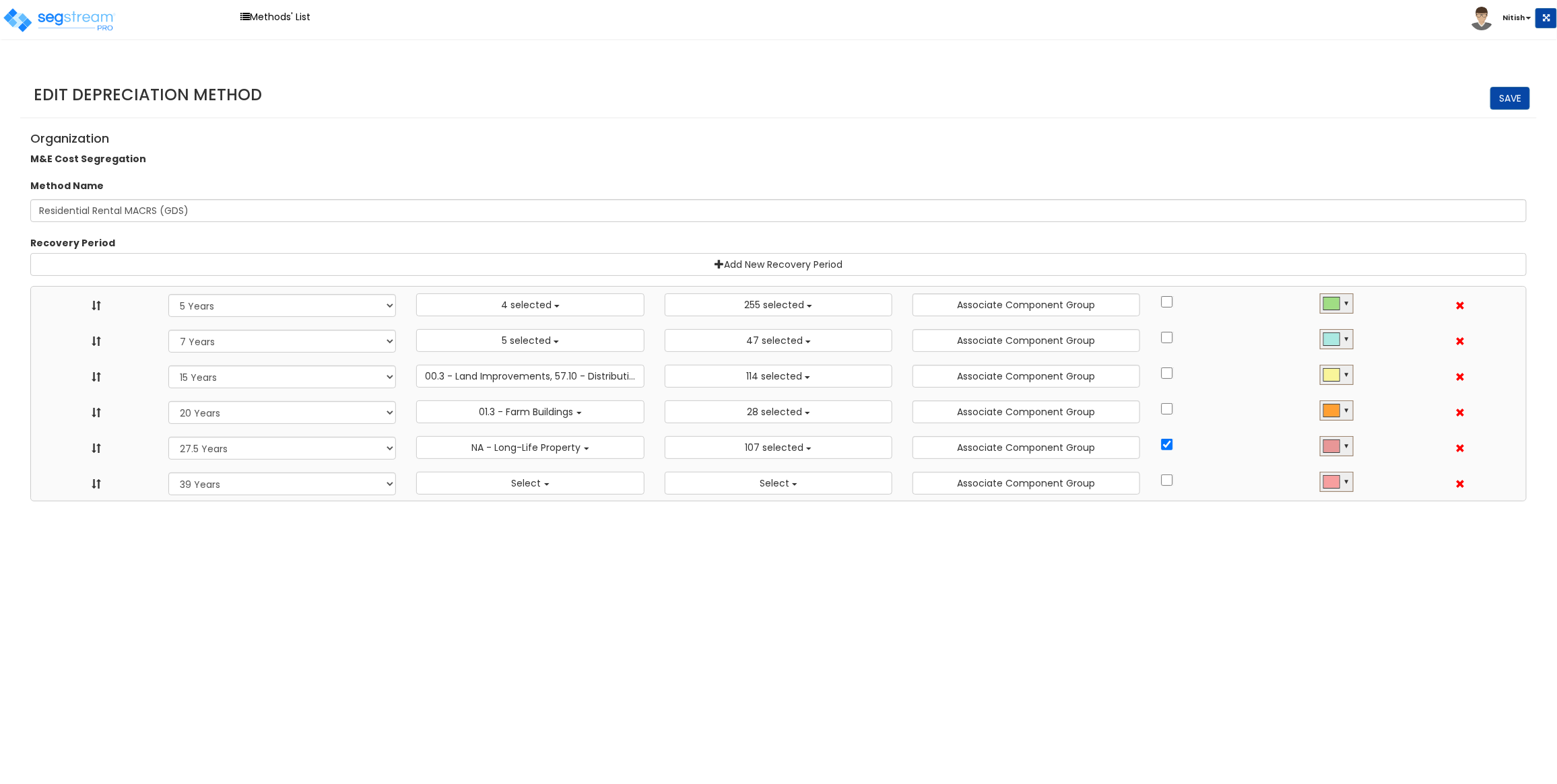
scroll to position [15, 0]
